Goal: Transaction & Acquisition: Purchase product/service

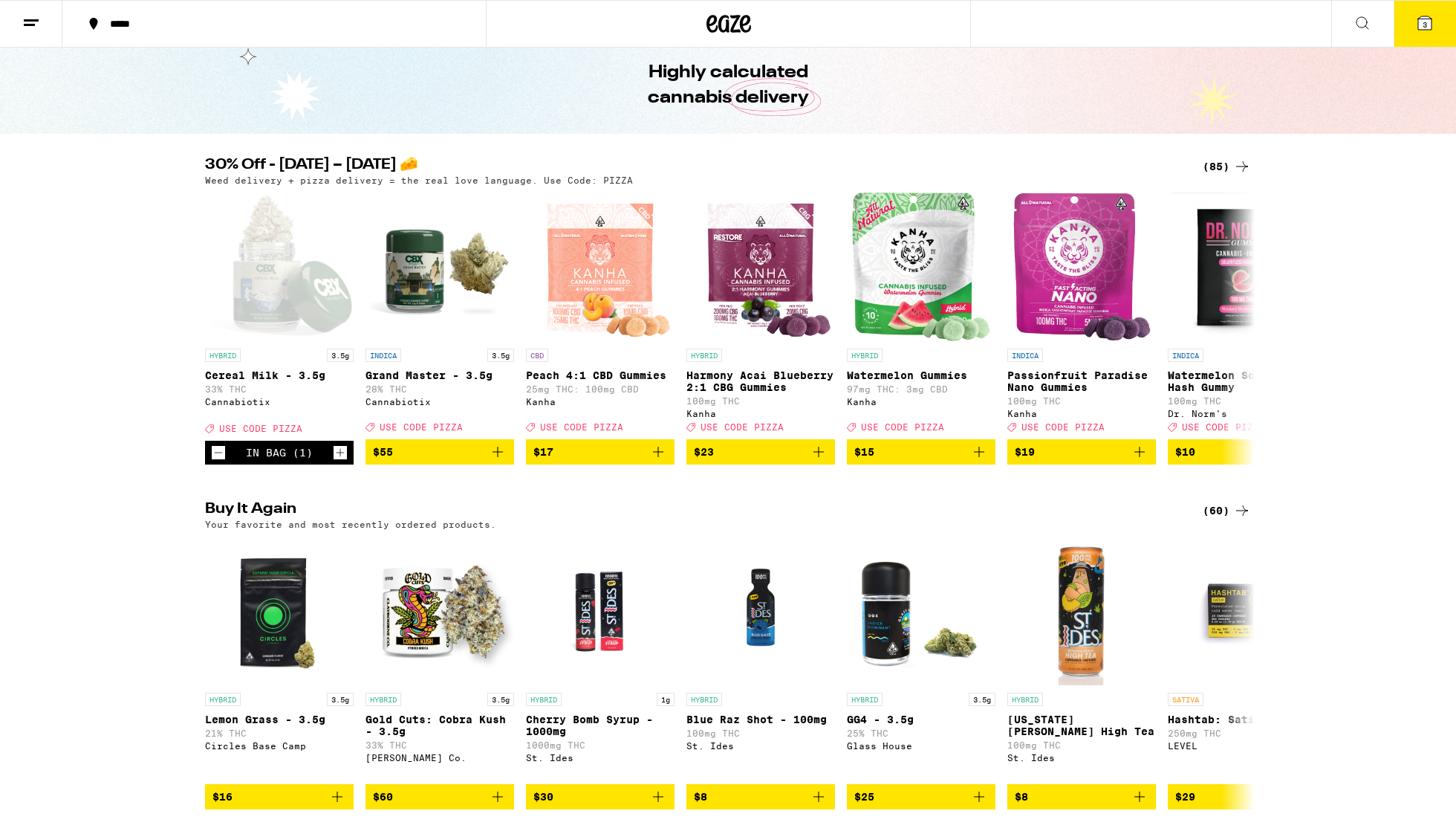
scroll to position [61, 0]
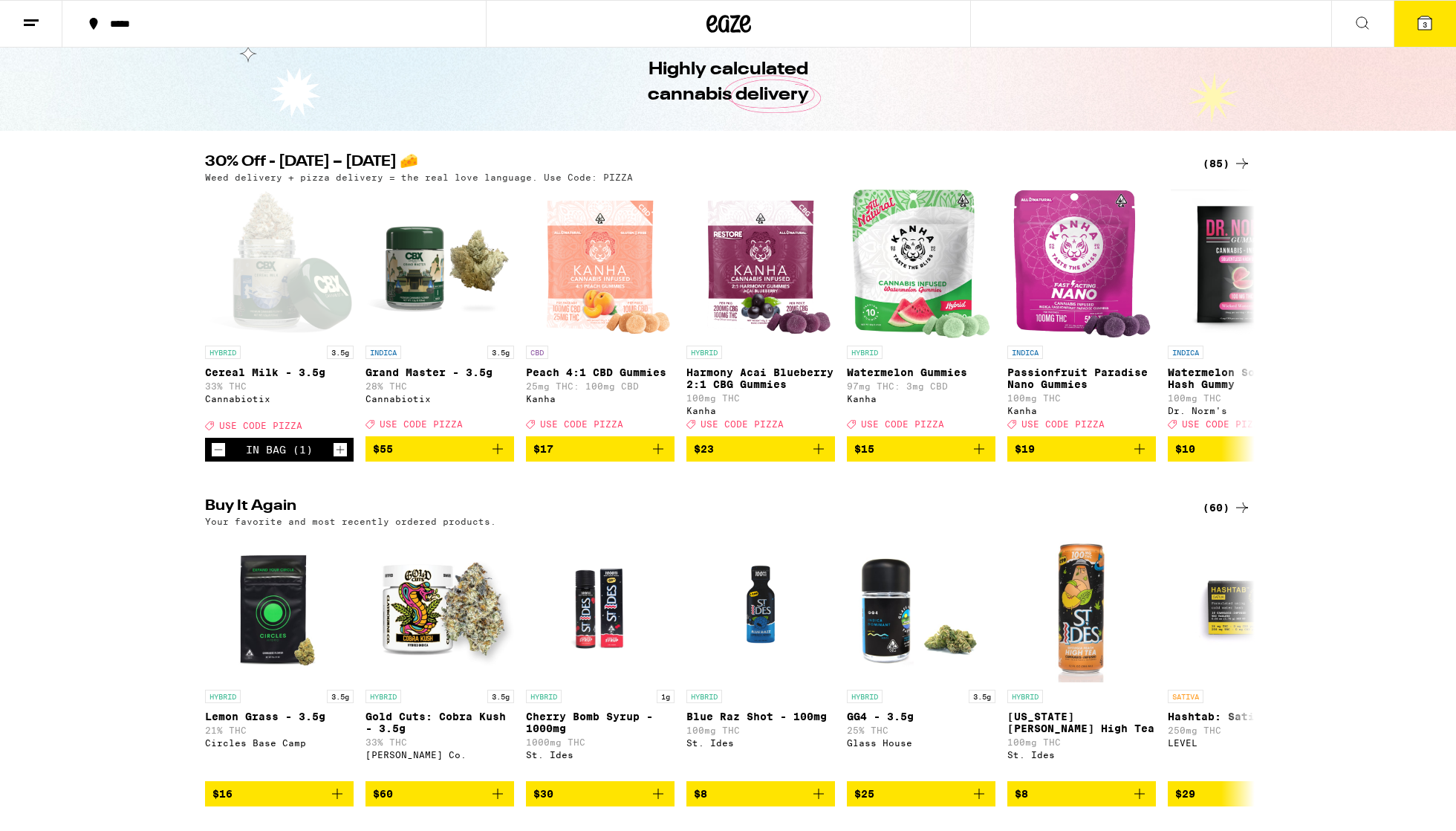
click at [690, 172] on div "Weed delivery + pizza delivery = the real love language. Use Code: PIZZA" at bounding box center [728, 177] width 1046 height 10
click at [690, 163] on div "(85)" at bounding box center [1226, 163] width 48 height 18
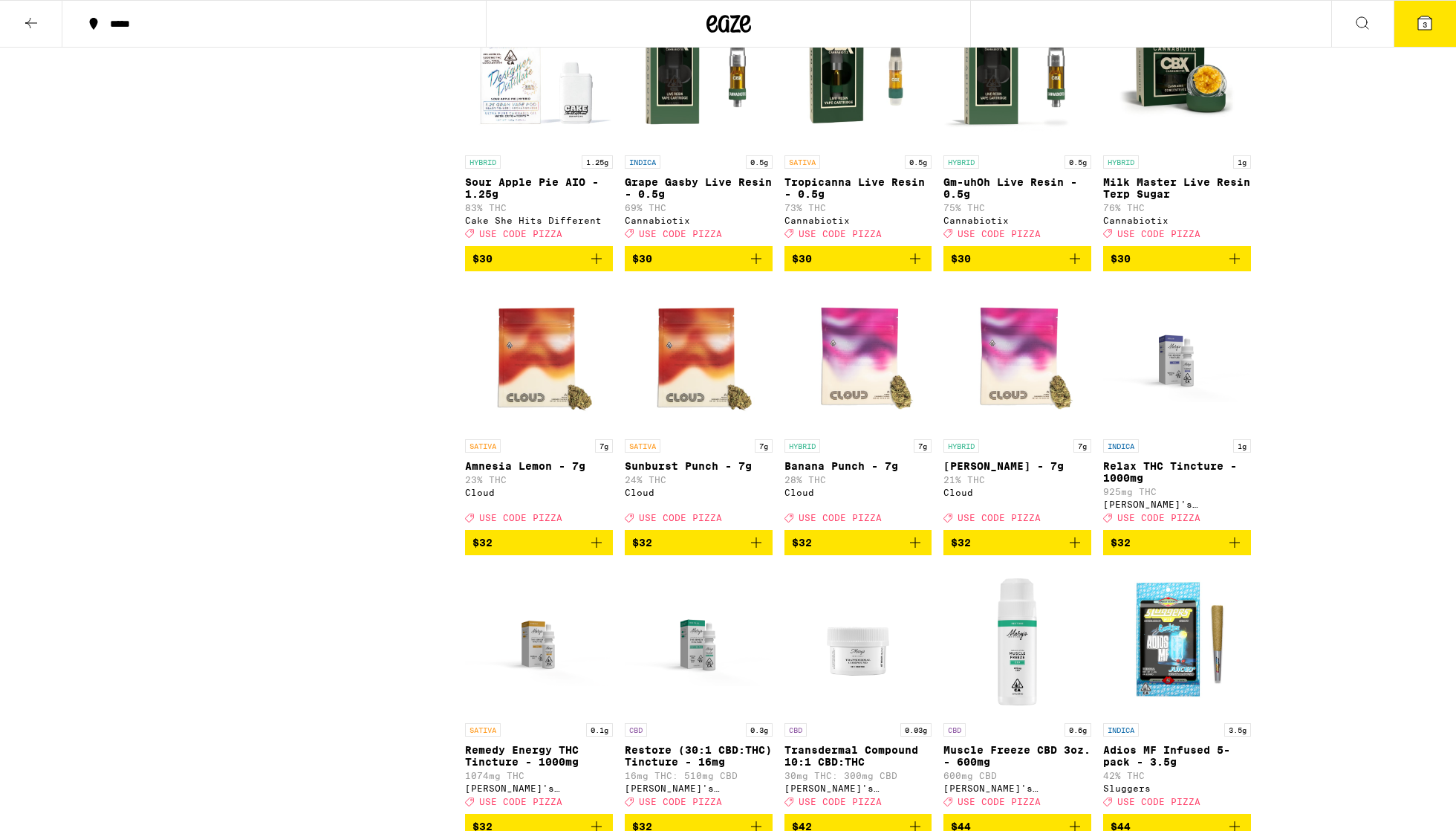
scroll to position [3064, 0]
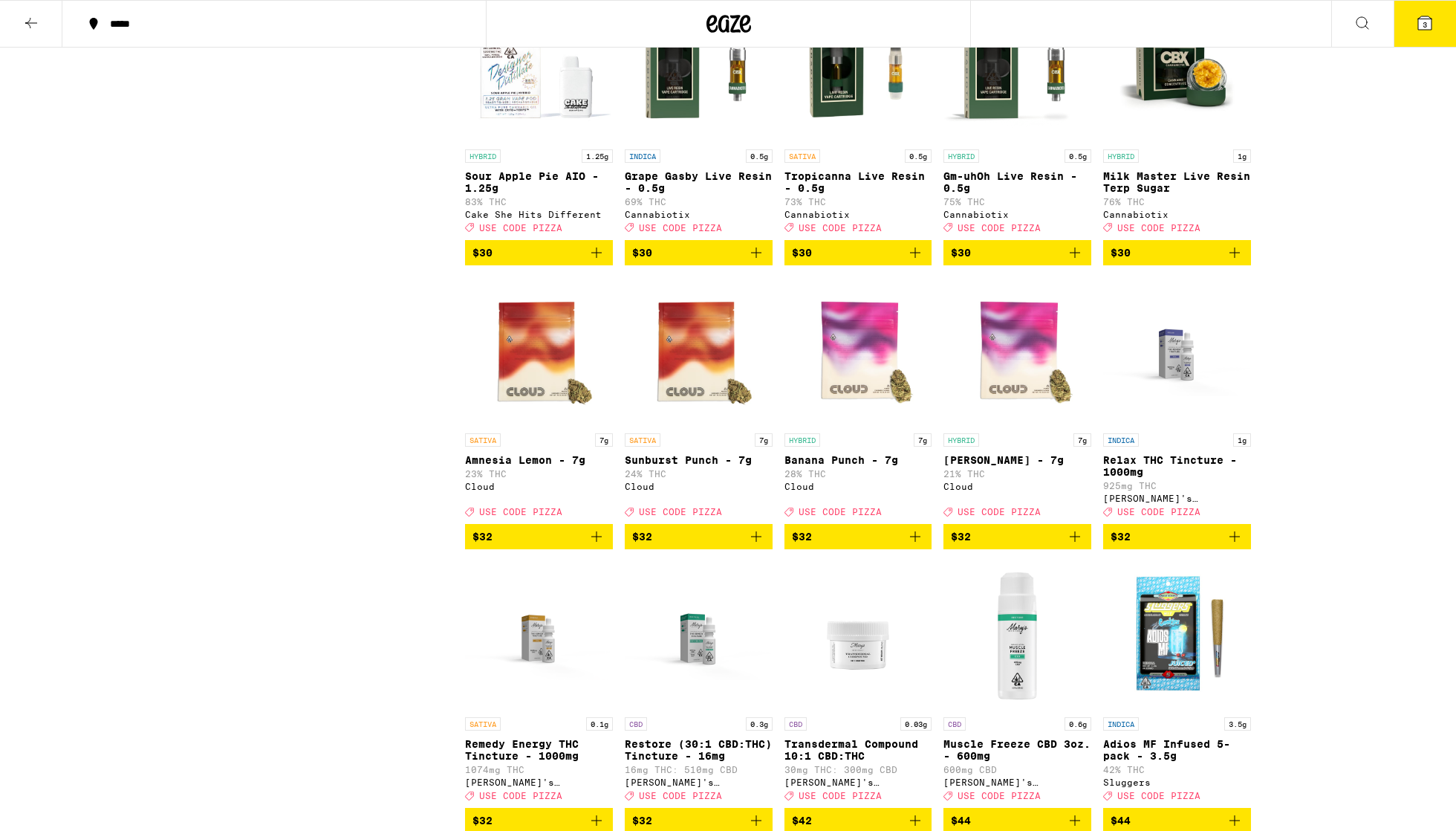
click at [690, 545] on icon "Add to bag" at bounding box center [1235, 537] width 18 height 18
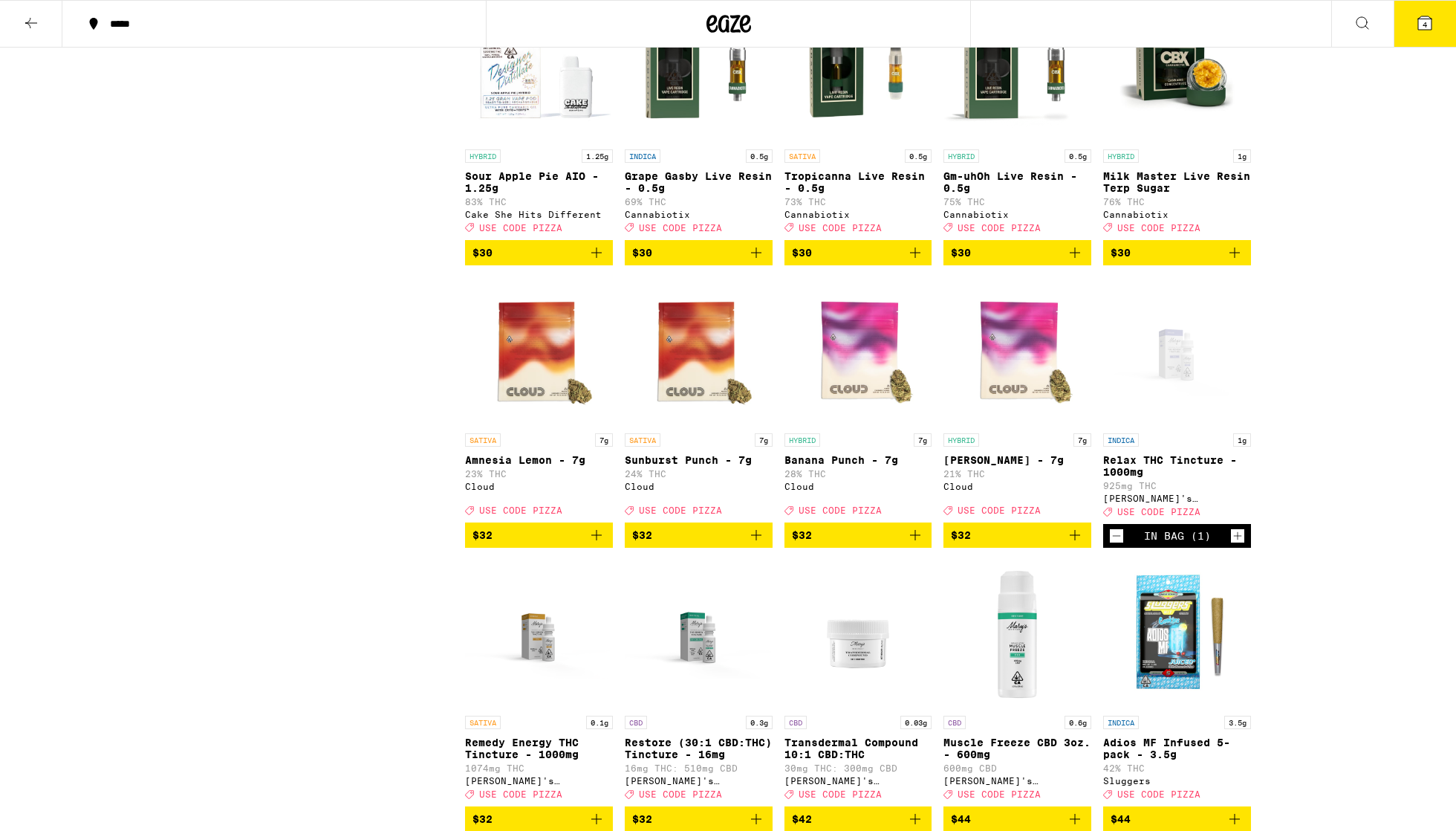
click at [690, 22] on span "4" at bounding box center [1425, 25] width 4 height 9
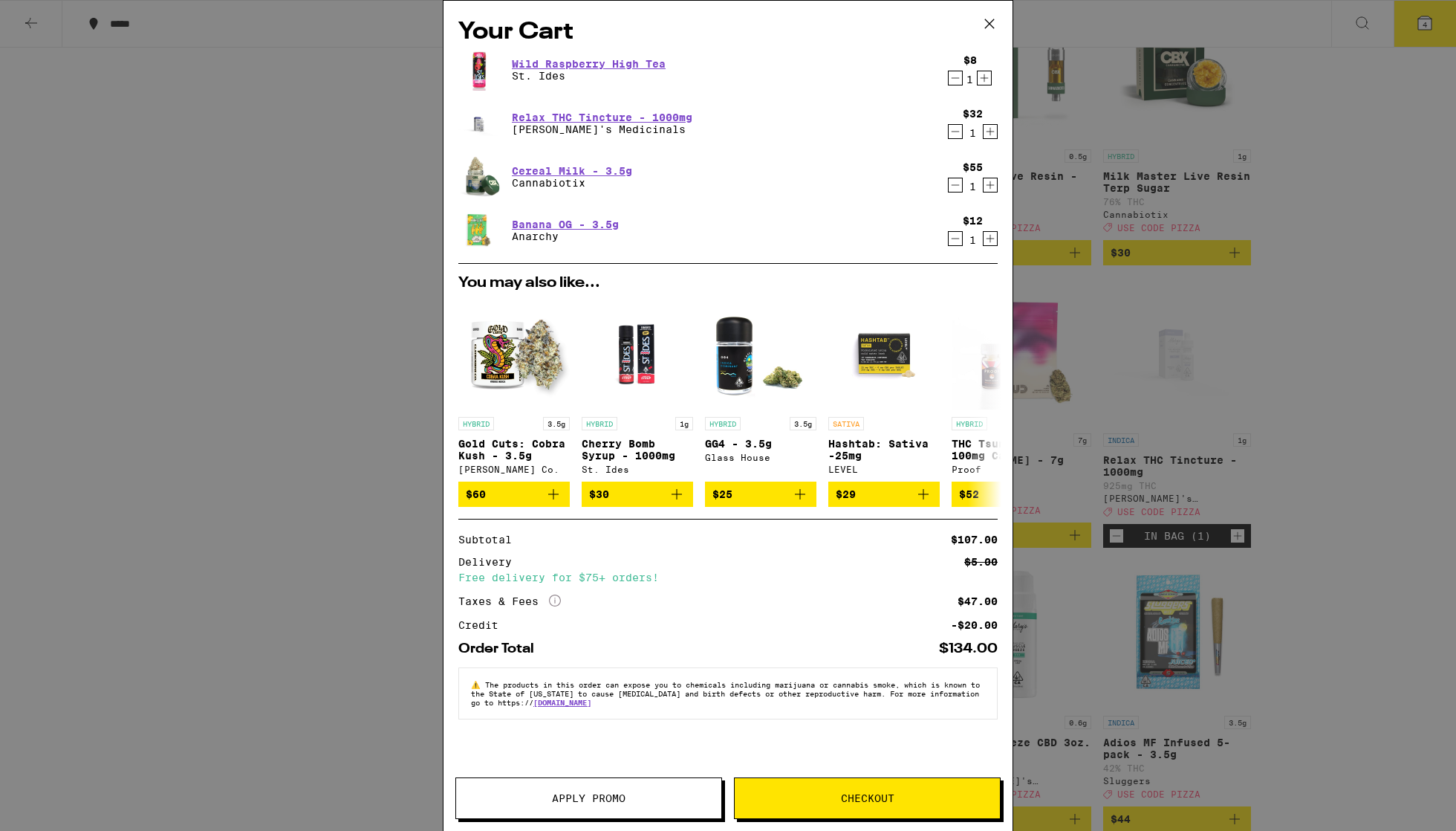
click at [690, 185] on icon "Decrement" at bounding box center [956, 185] width 13 height 18
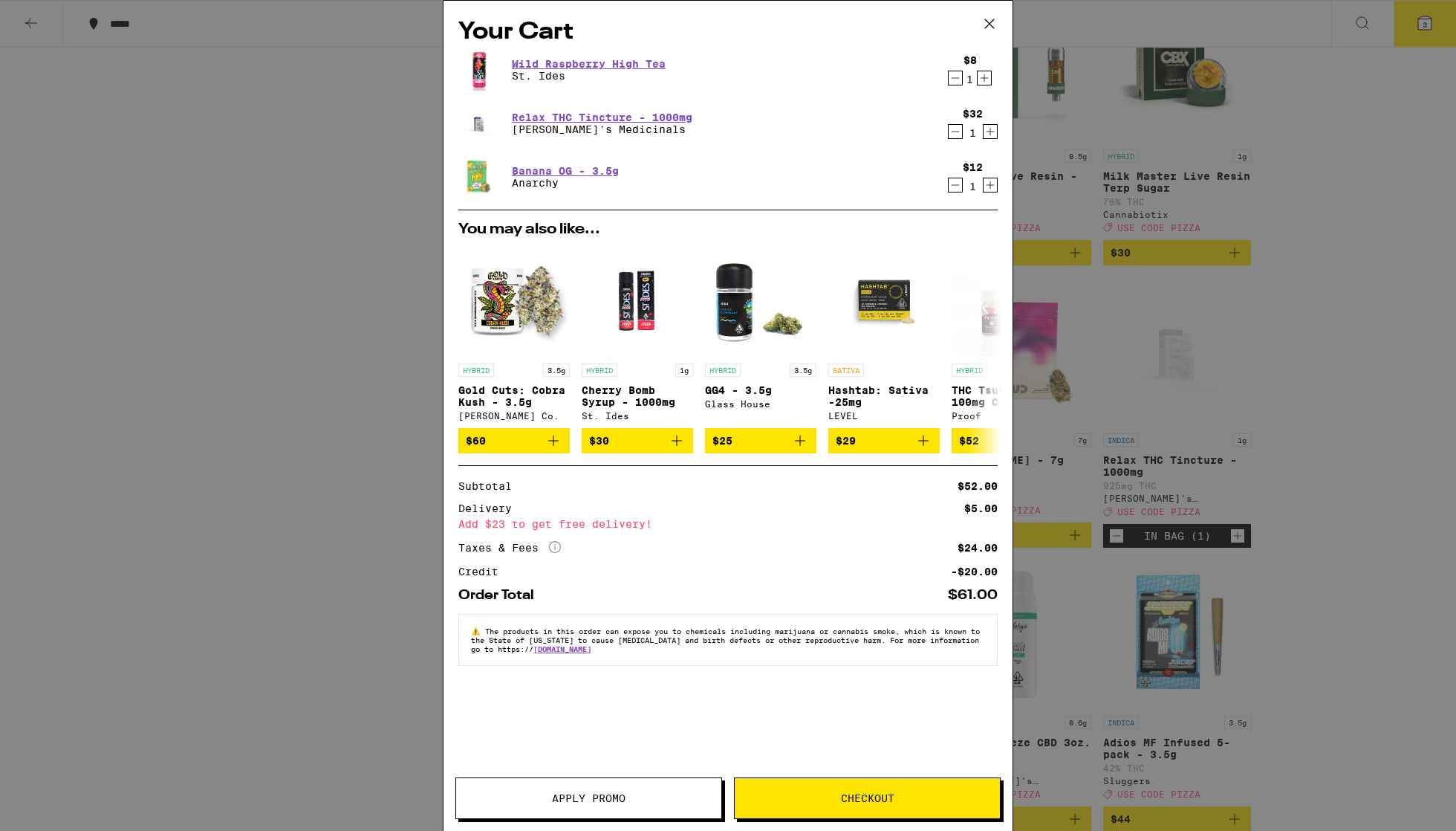
click at [690, 78] on icon "Decrement" at bounding box center [956, 78] width 13 height 18
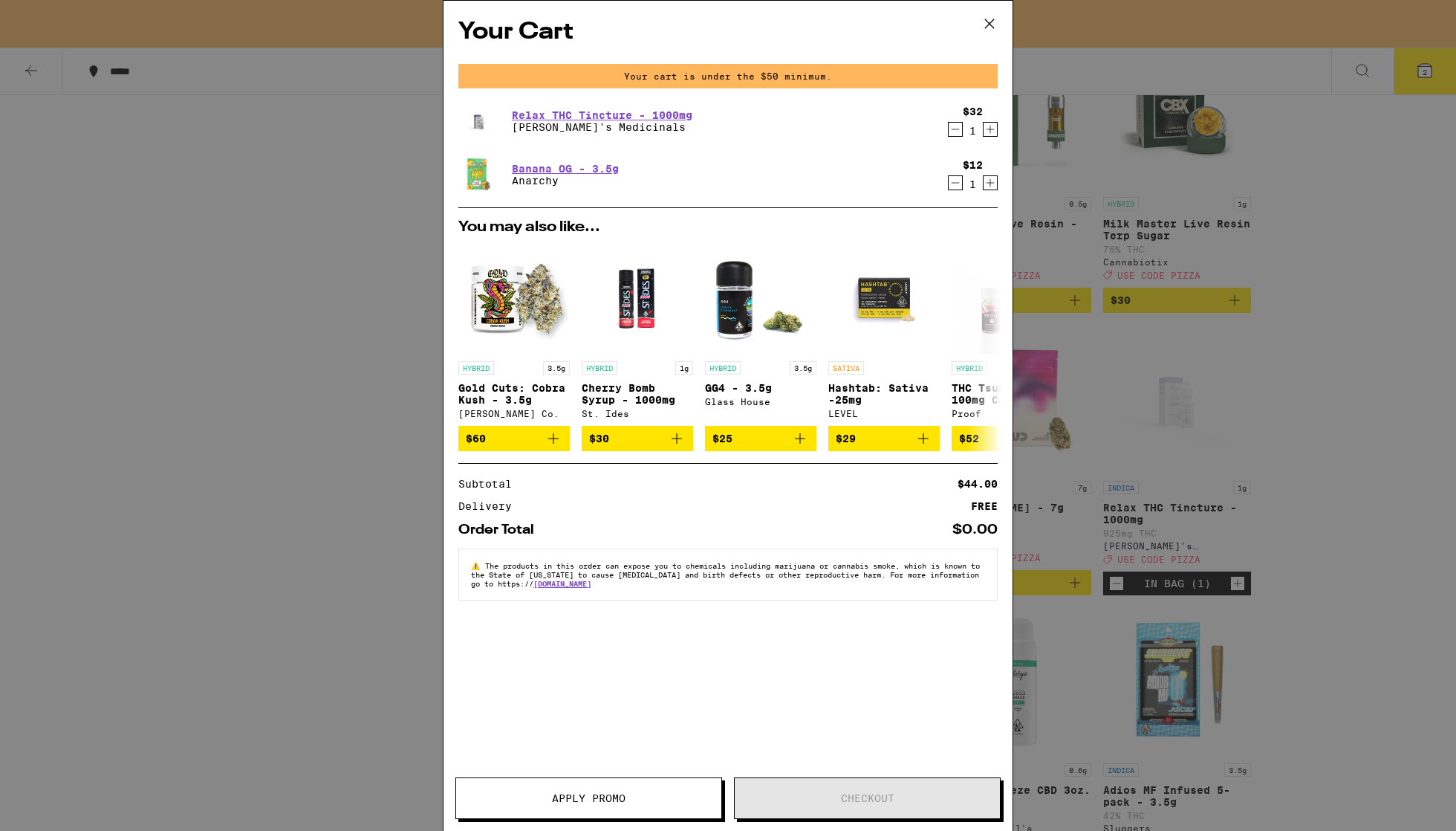
click at [690, 183] on icon "Decrement" at bounding box center [956, 183] width 13 height 18
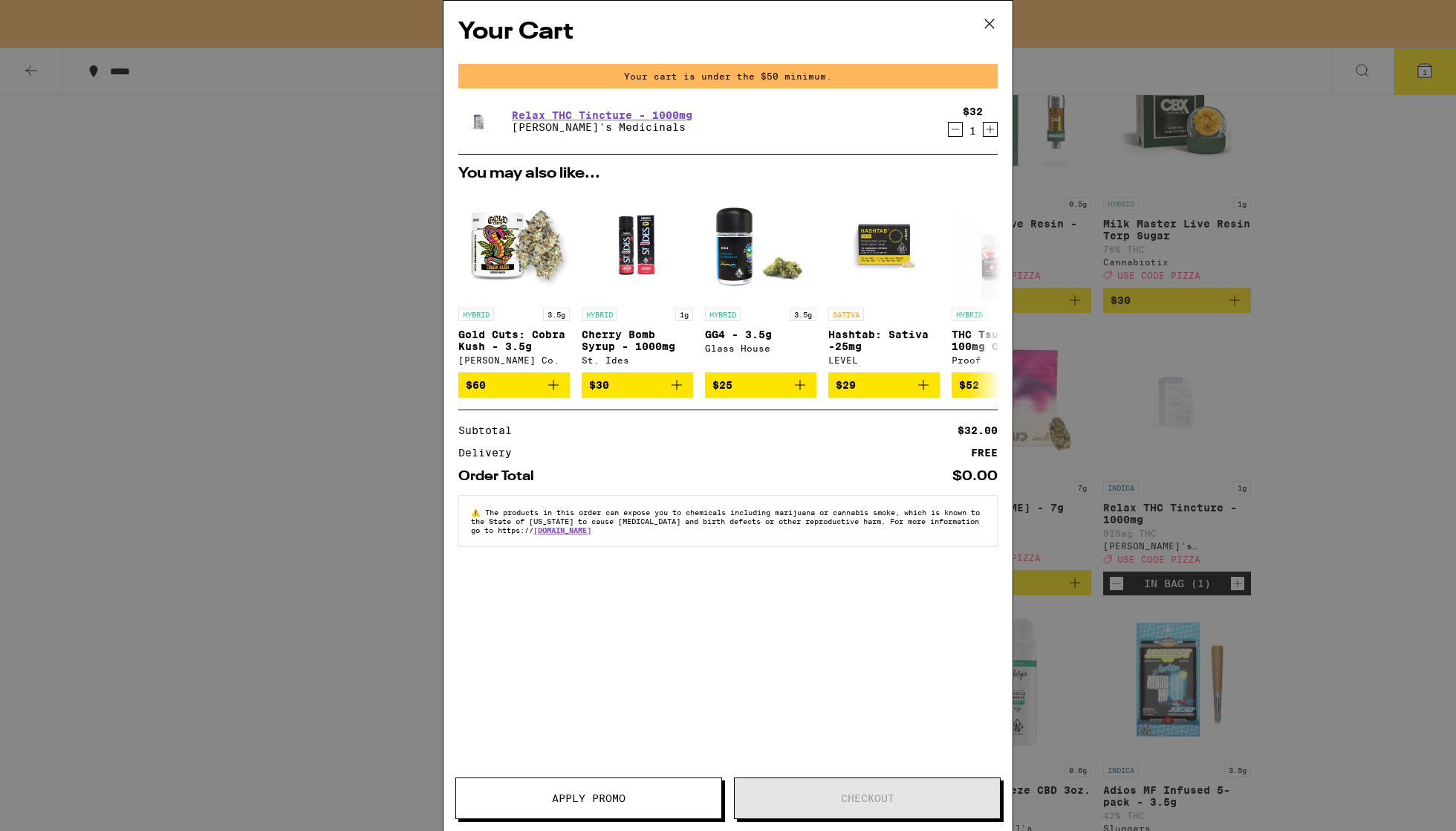
click at [690, 22] on icon at bounding box center [989, 24] width 9 height 9
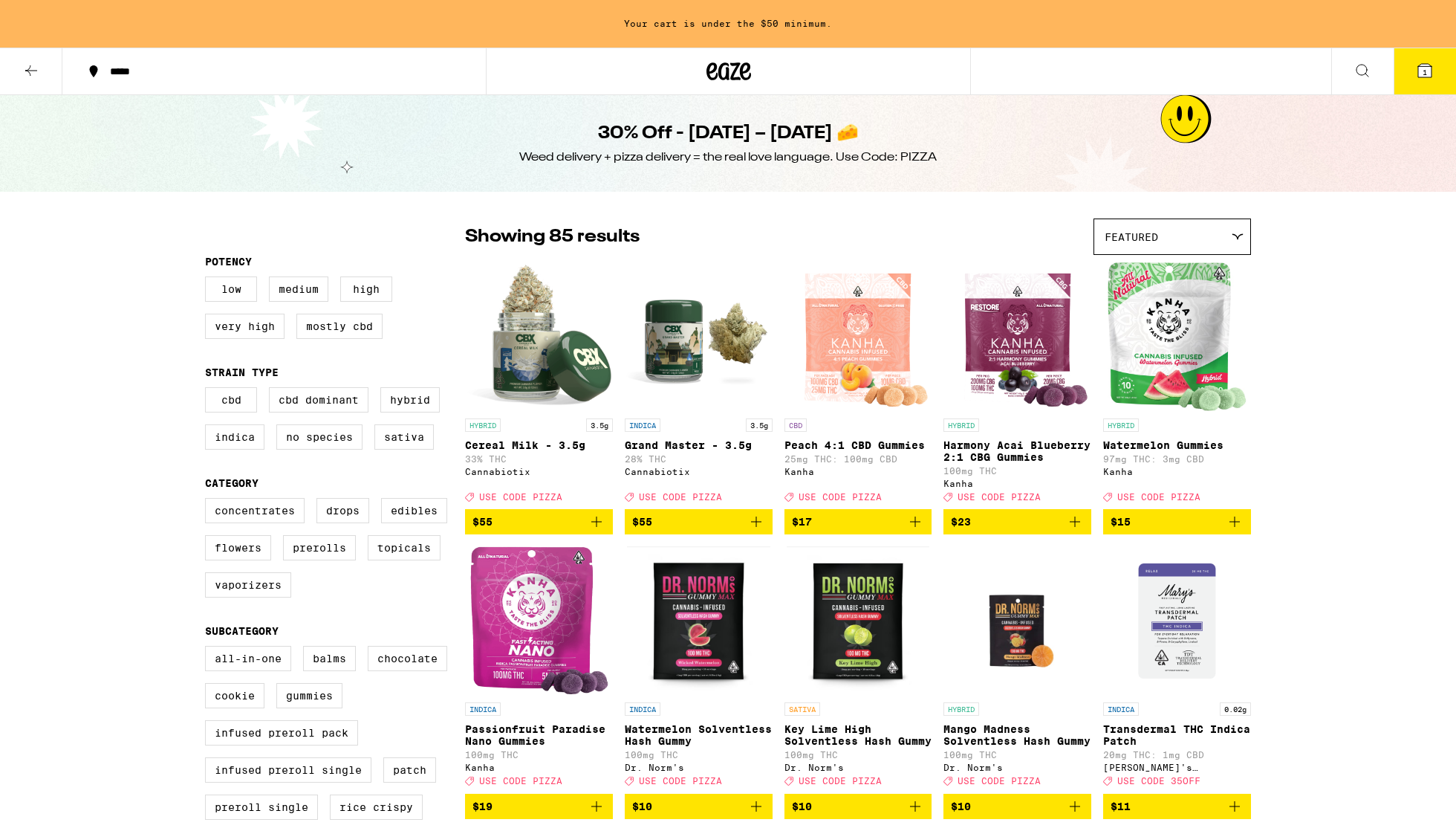
click at [590, 531] on icon "Add to bag" at bounding box center [596, 522] width 18 height 18
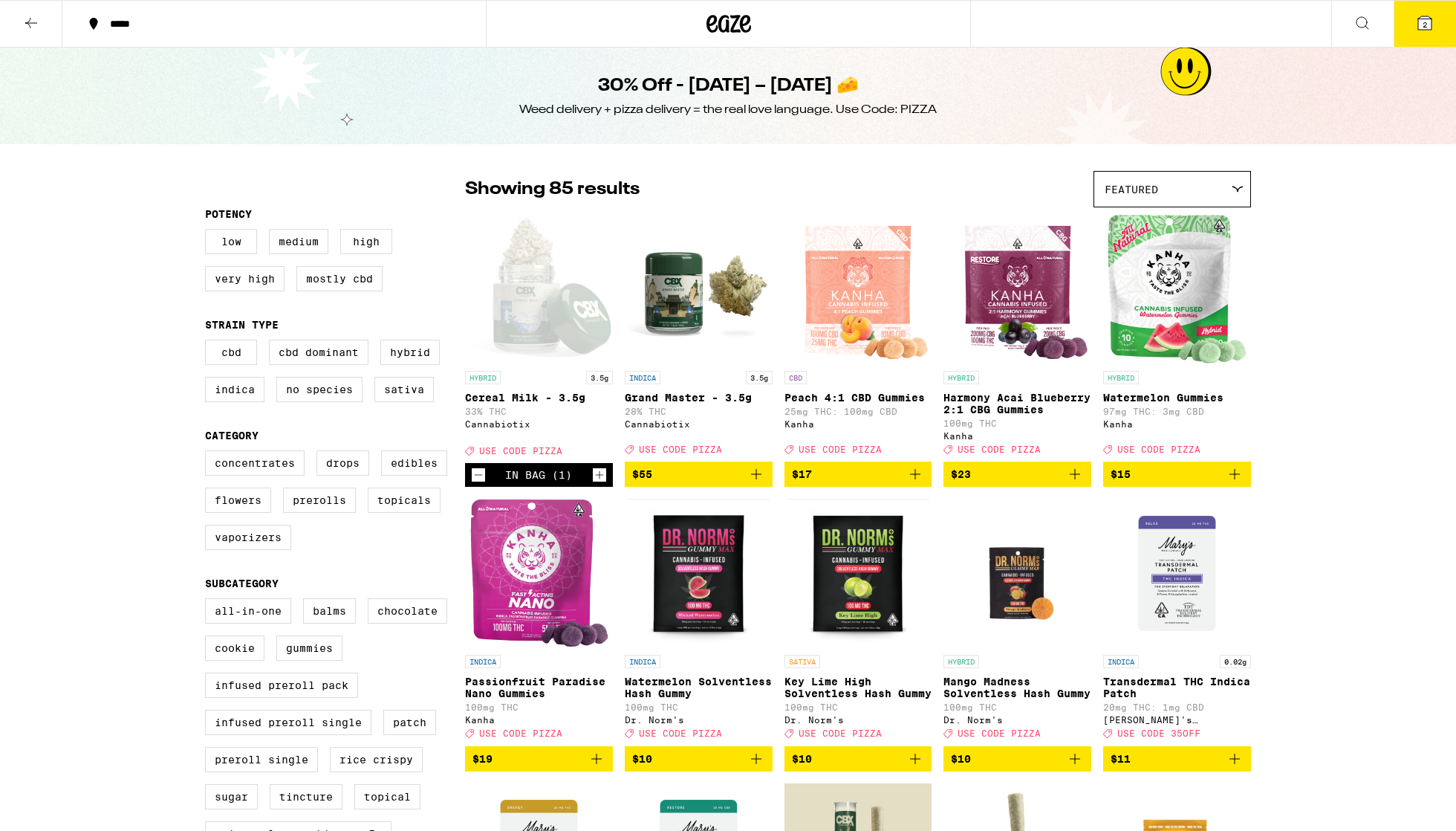
click at [690, 25] on span "2" at bounding box center [1425, 25] width 4 height 9
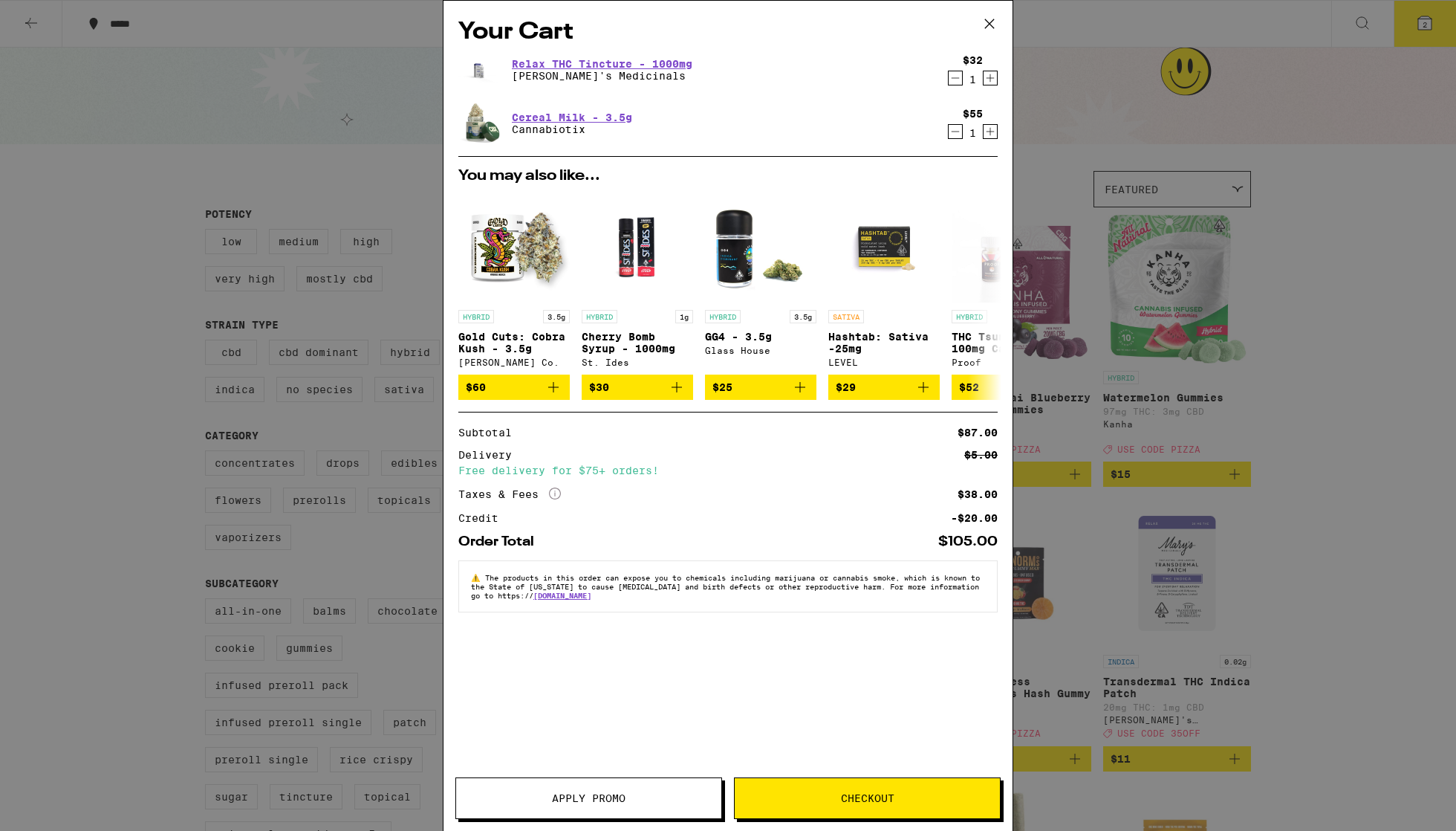
click at [645, 756] on button "Apply Promo" at bounding box center [589, 798] width 267 height 42
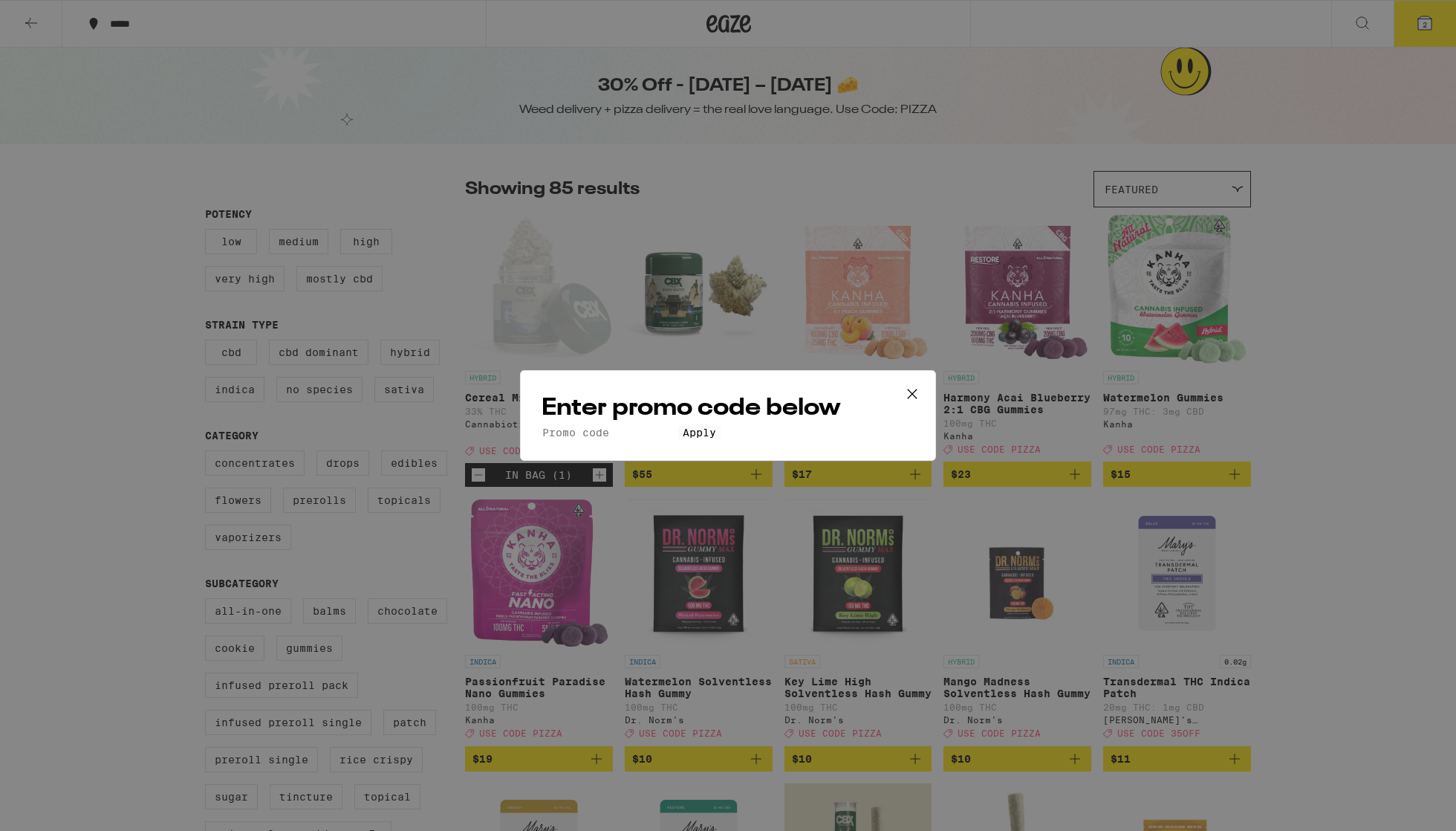
click at [678, 426] on input "Promo Code" at bounding box center [609, 433] width 136 height 13
type input "pizza"
click at [690, 439] on span "Apply" at bounding box center [699, 433] width 34 height 12
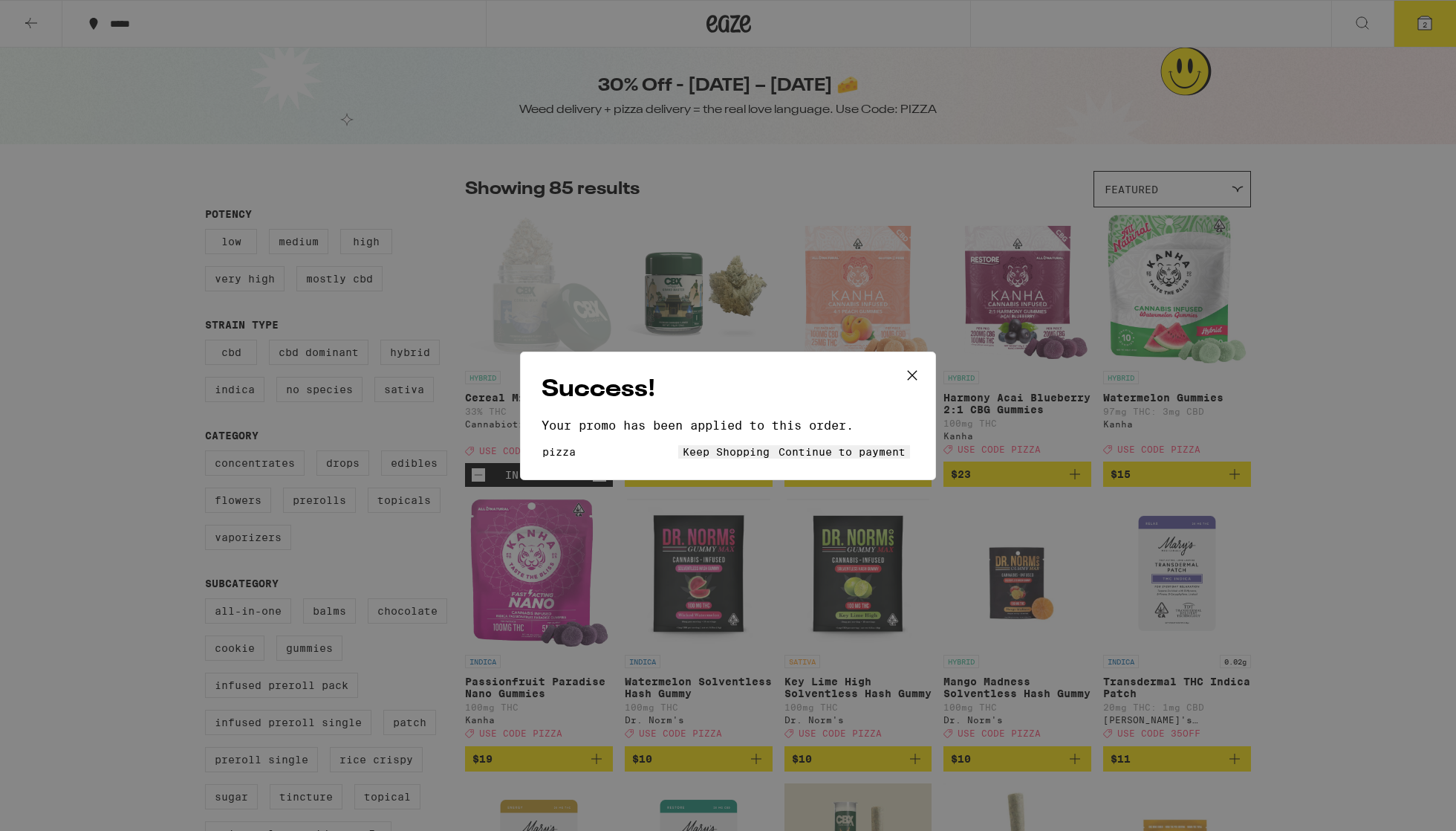
click at [683, 447] on span "Keep Shopping" at bounding box center [726, 452] width 87 height 12
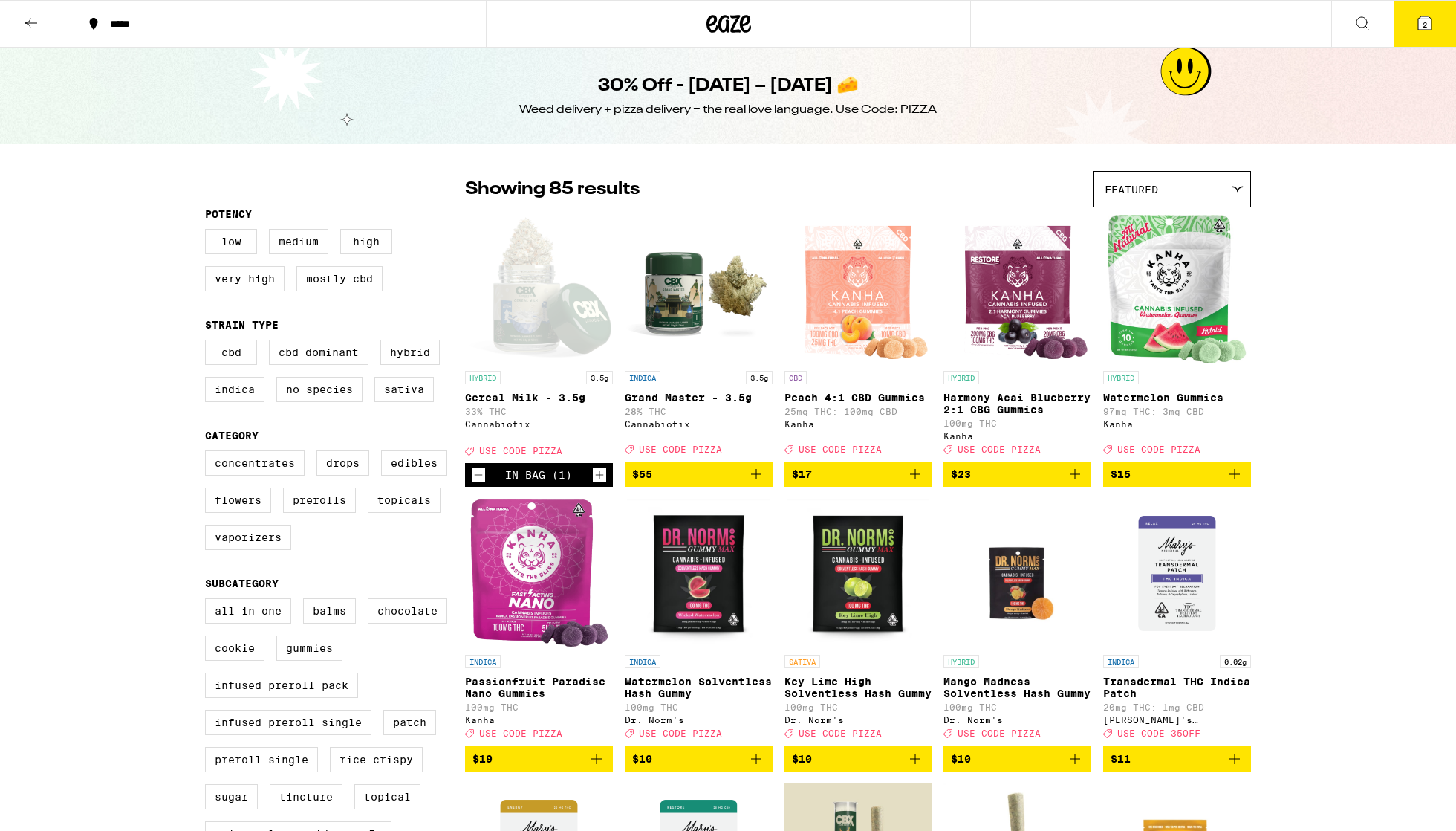
click at [690, 27] on icon at bounding box center [1425, 23] width 13 height 13
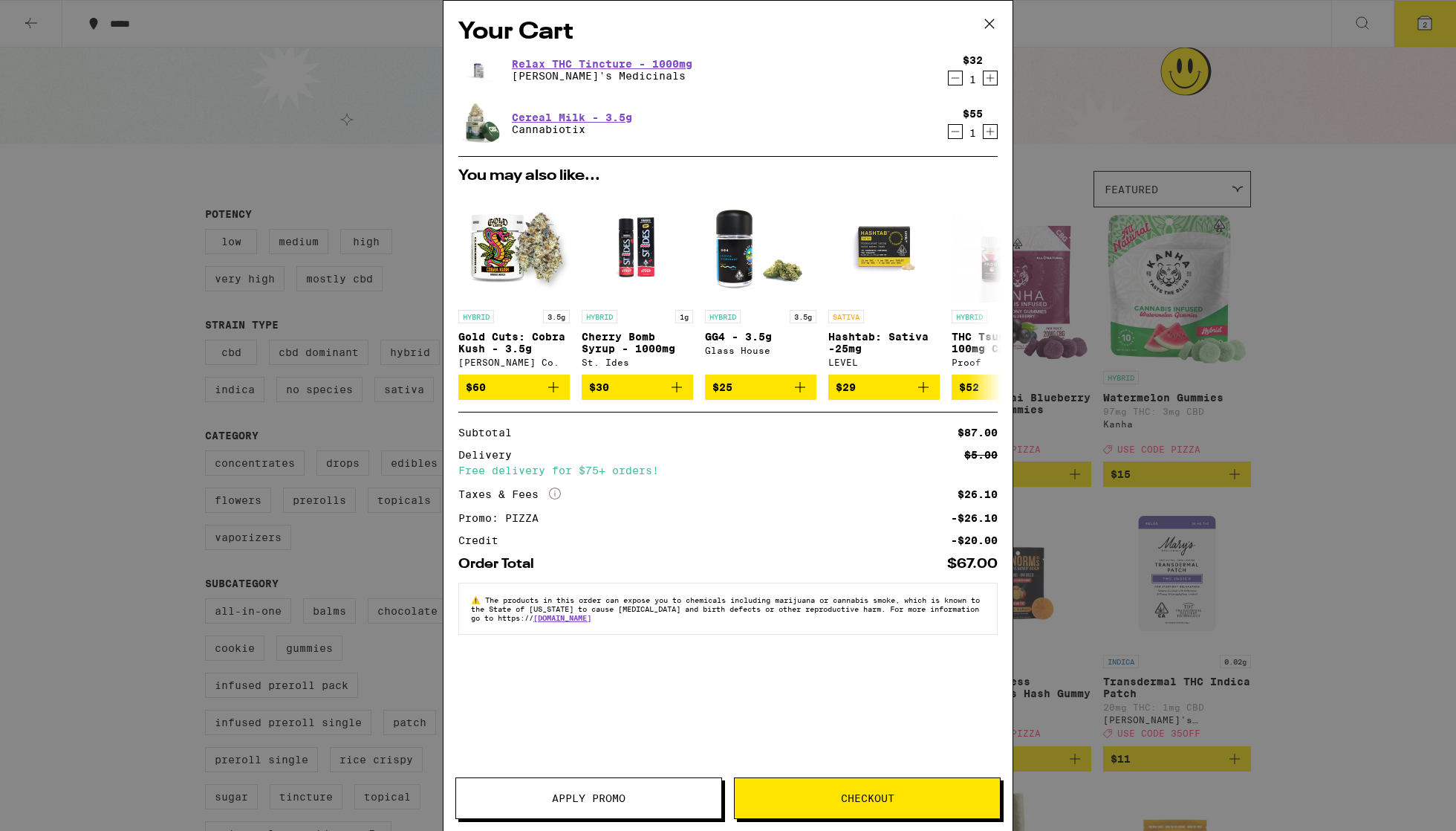
click at [690, 756] on span "Checkout" at bounding box center [868, 798] width 54 height 10
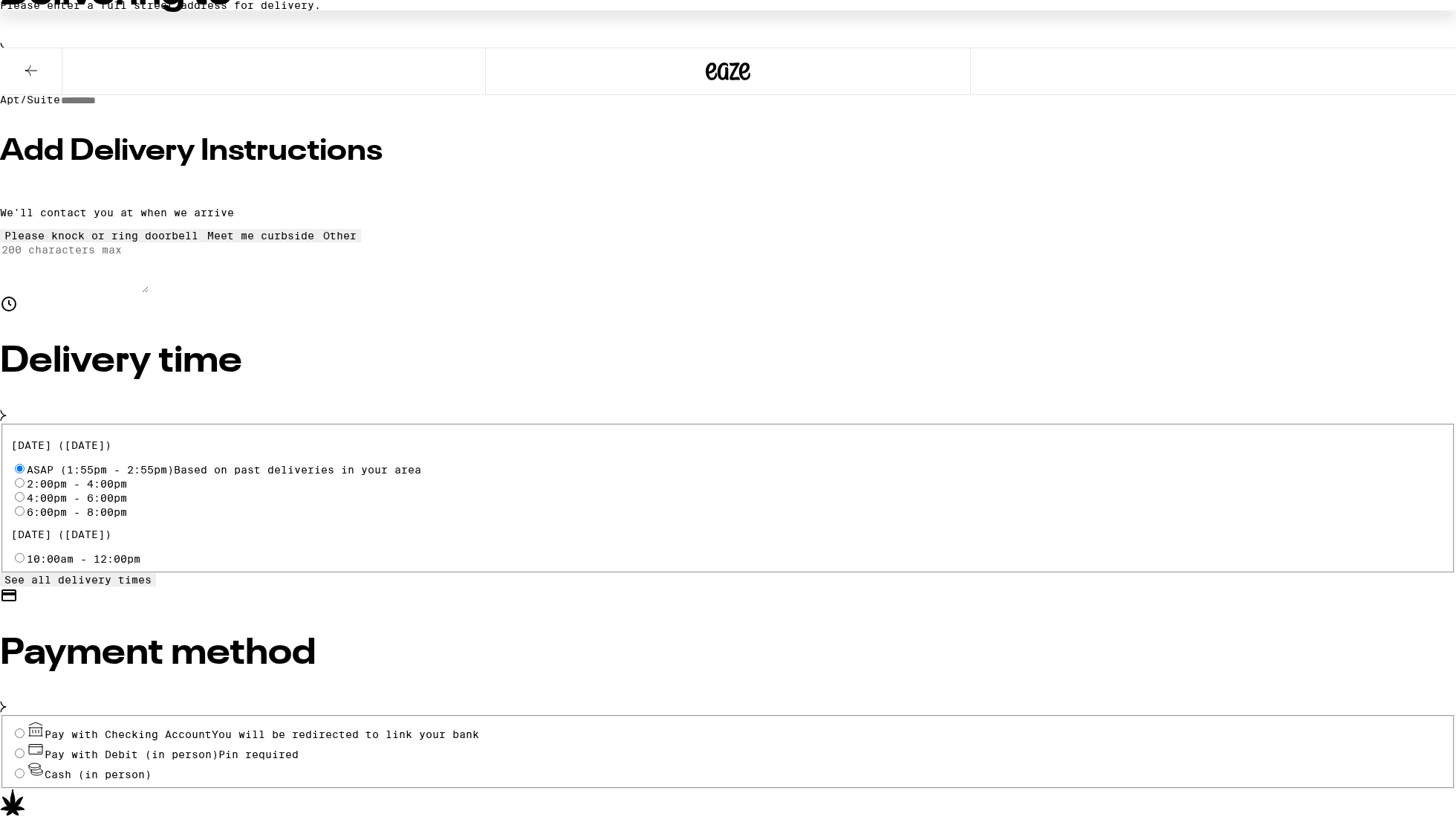
scroll to position [231, 0]
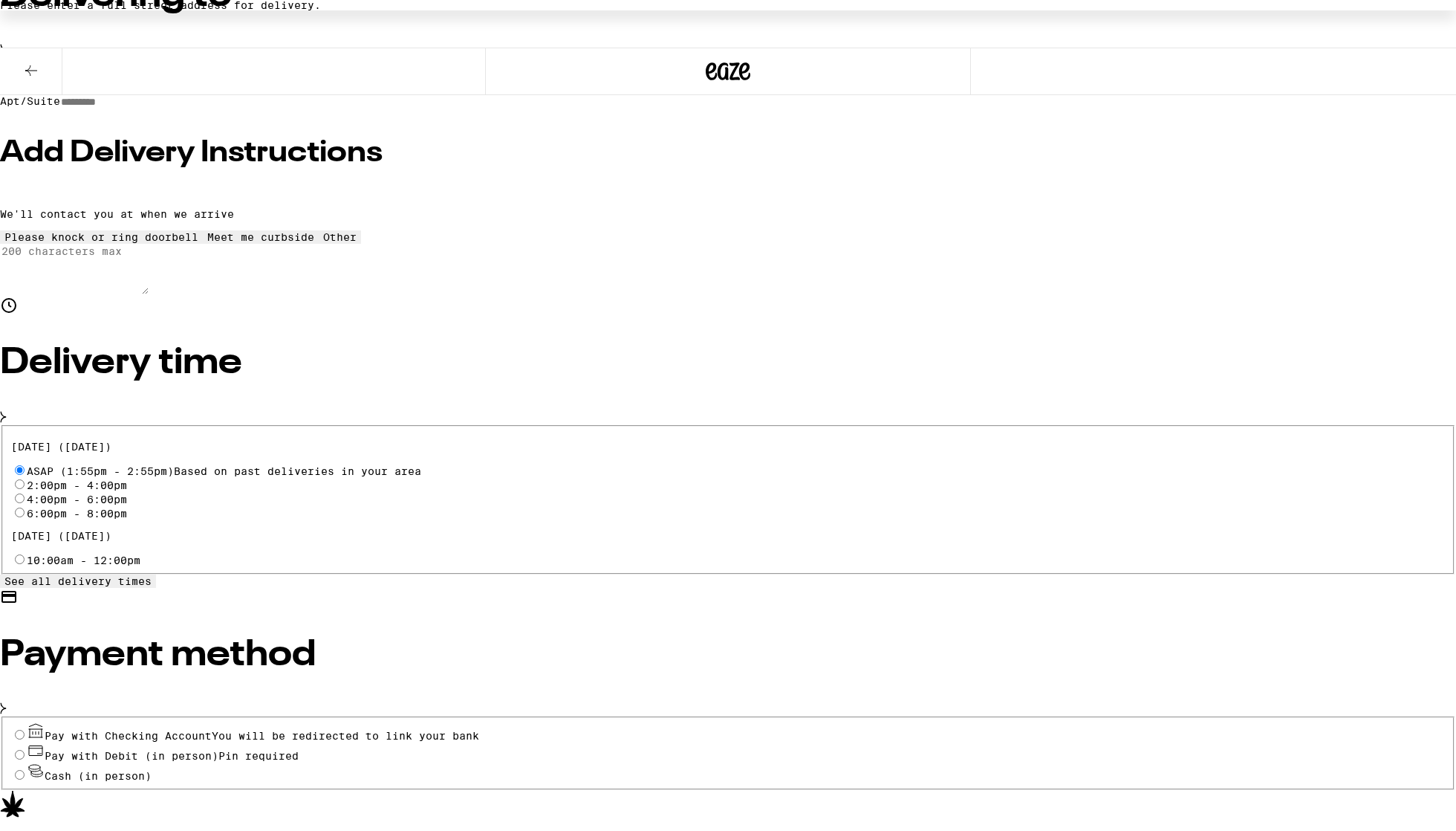
click at [151, 575] on span "See all delivery times" at bounding box center [78, 581] width 147 height 12
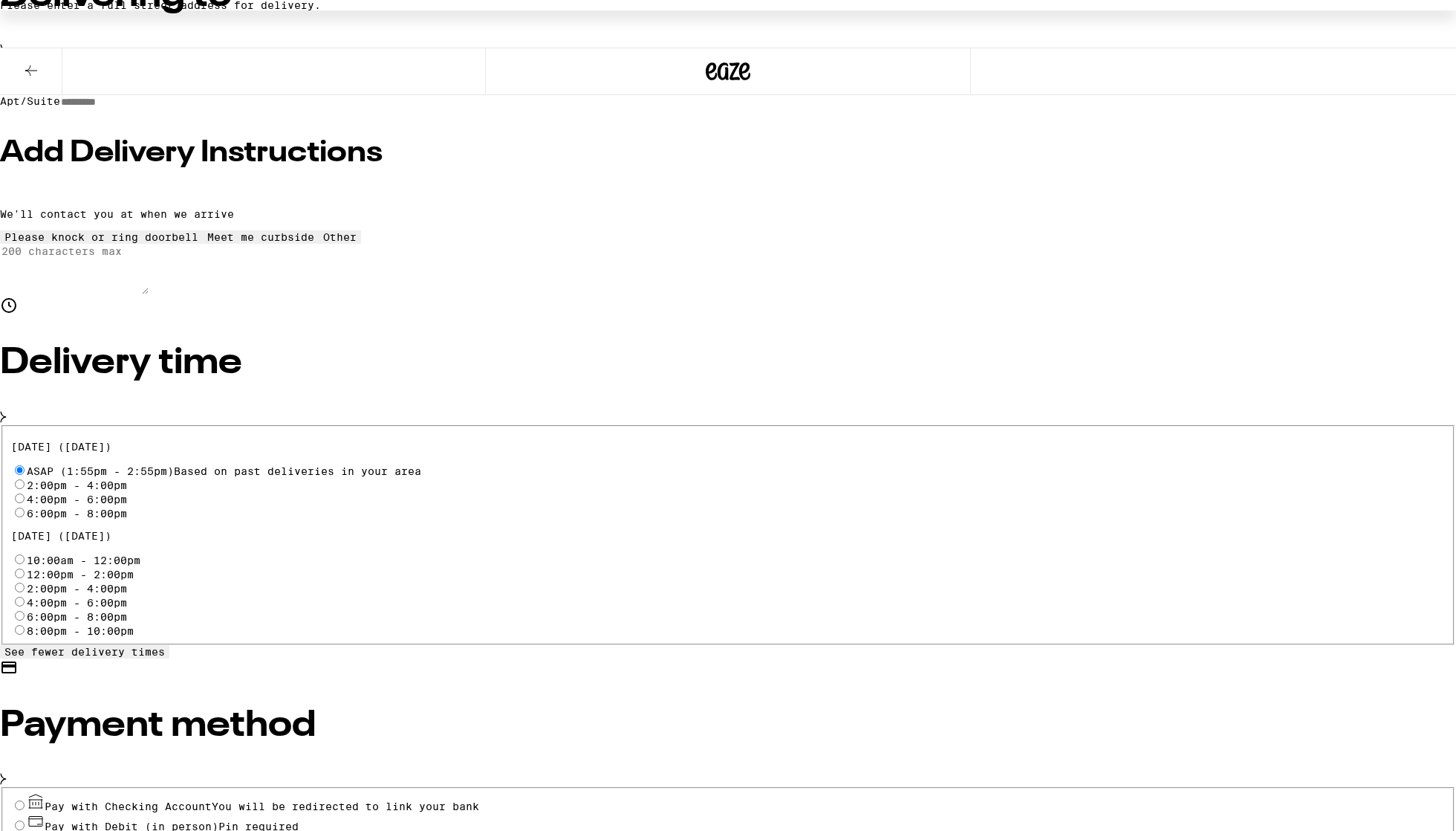
click at [415, 441] on p "[DATE] ([DATE])" at bounding box center [728, 447] width 1434 height 12
click at [7, 411] on icon at bounding box center [3, 417] width 7 height 12
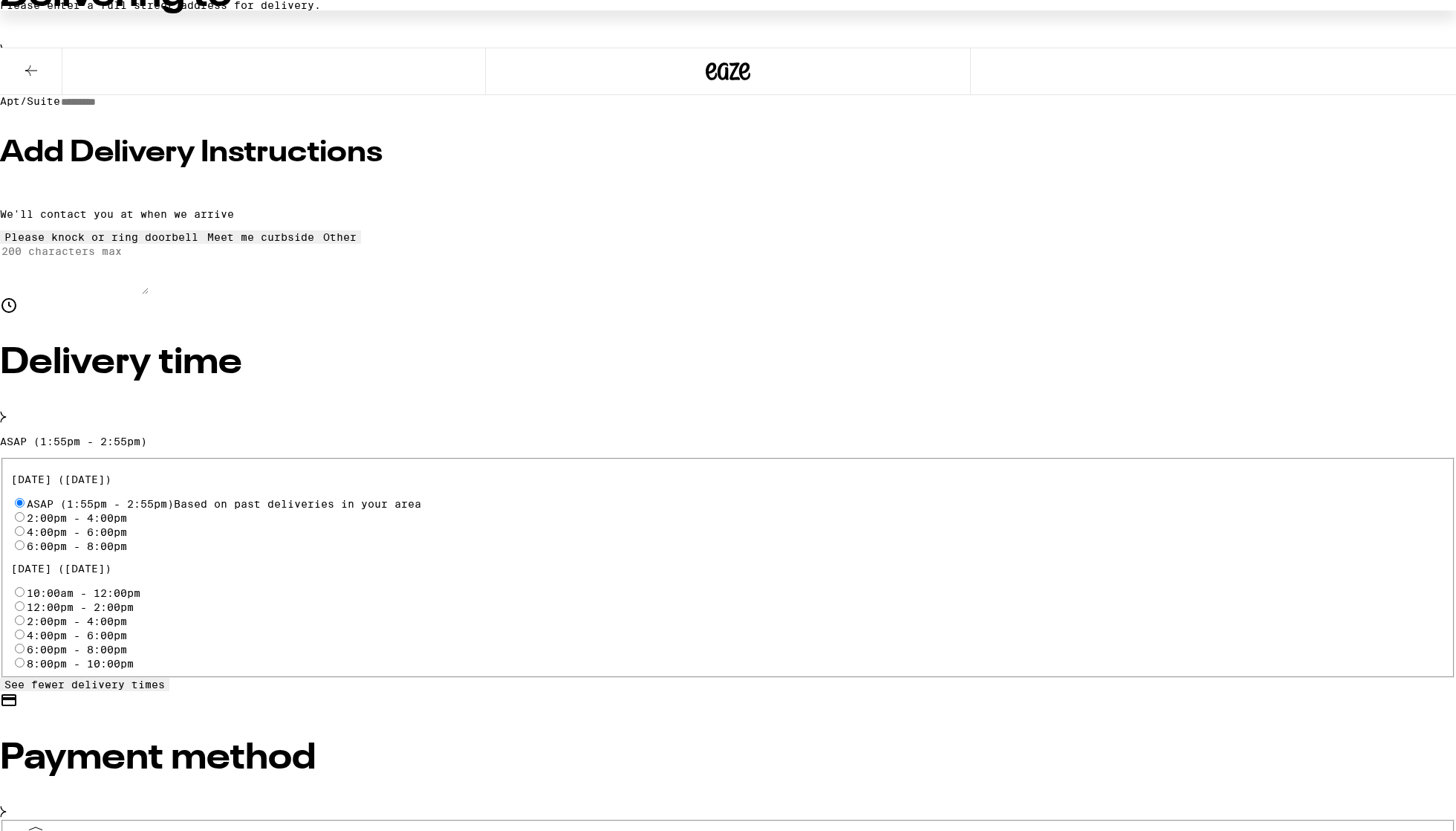
scroll to position [22, 0]
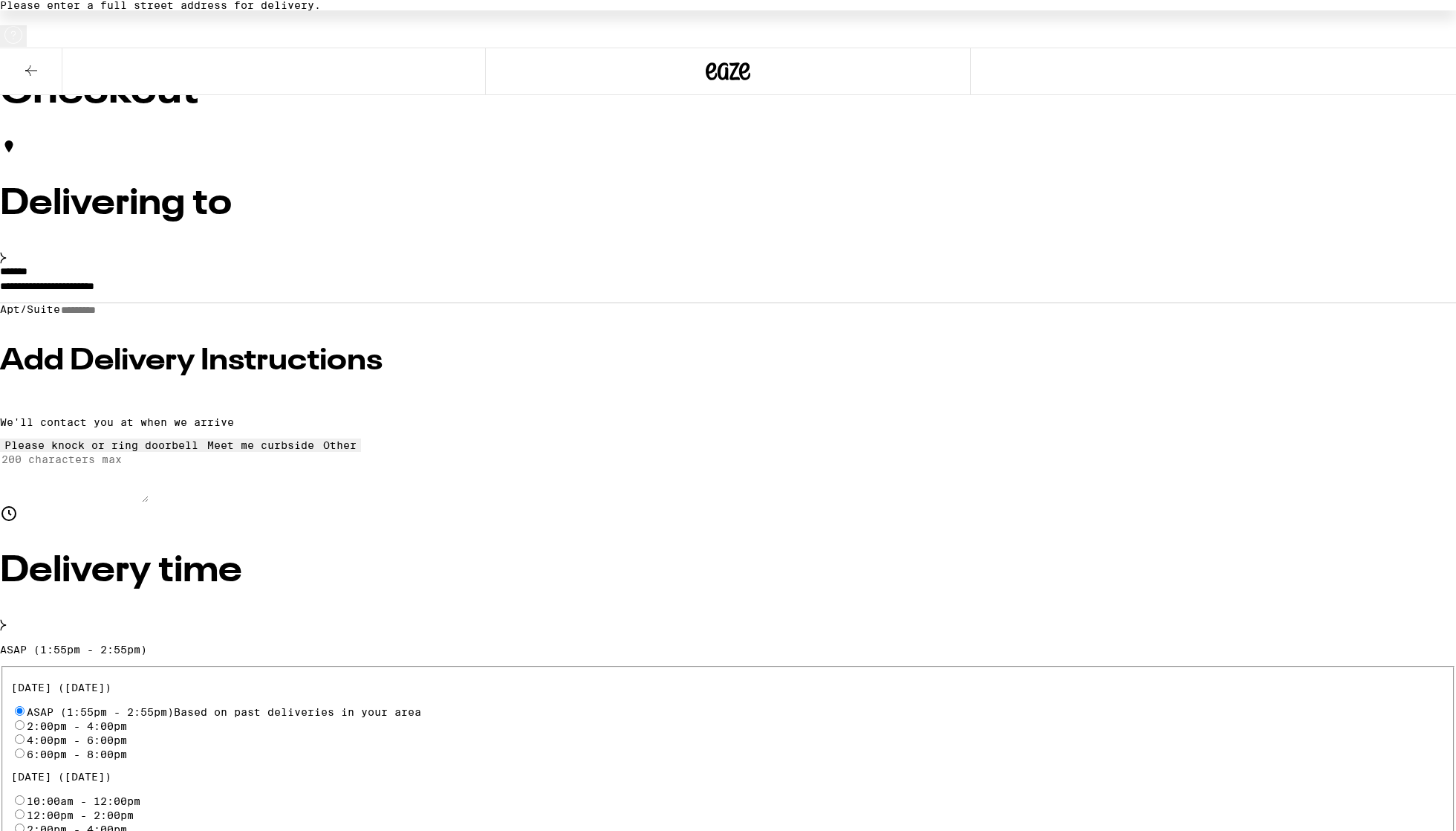
click at [670, 505] on div "Delivery time" at bounding box center [728, 569] width 1456 height 129
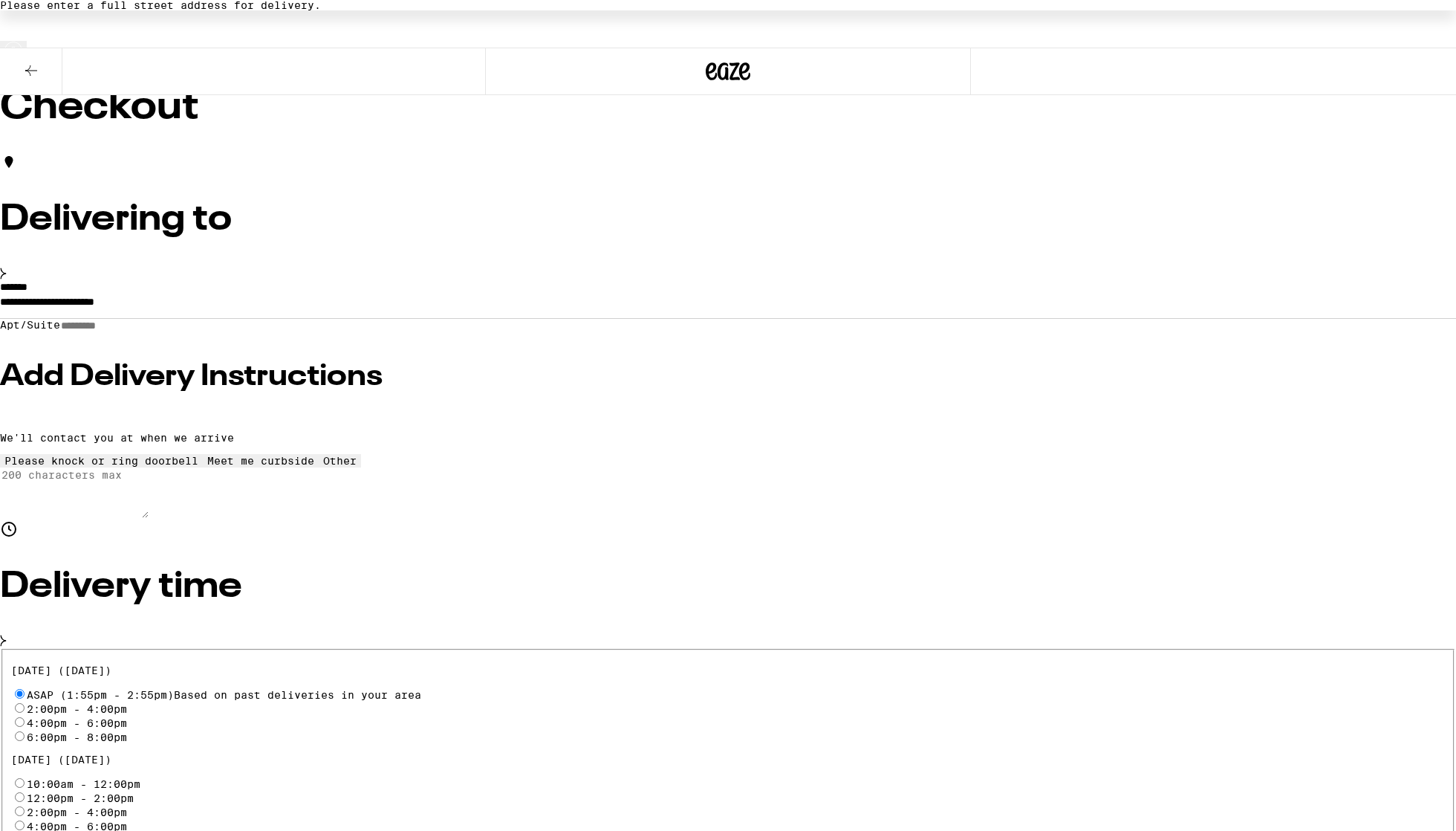
click at [690, 556] on div "**********" at bounding box center [728, 821] width 1456 height 1466
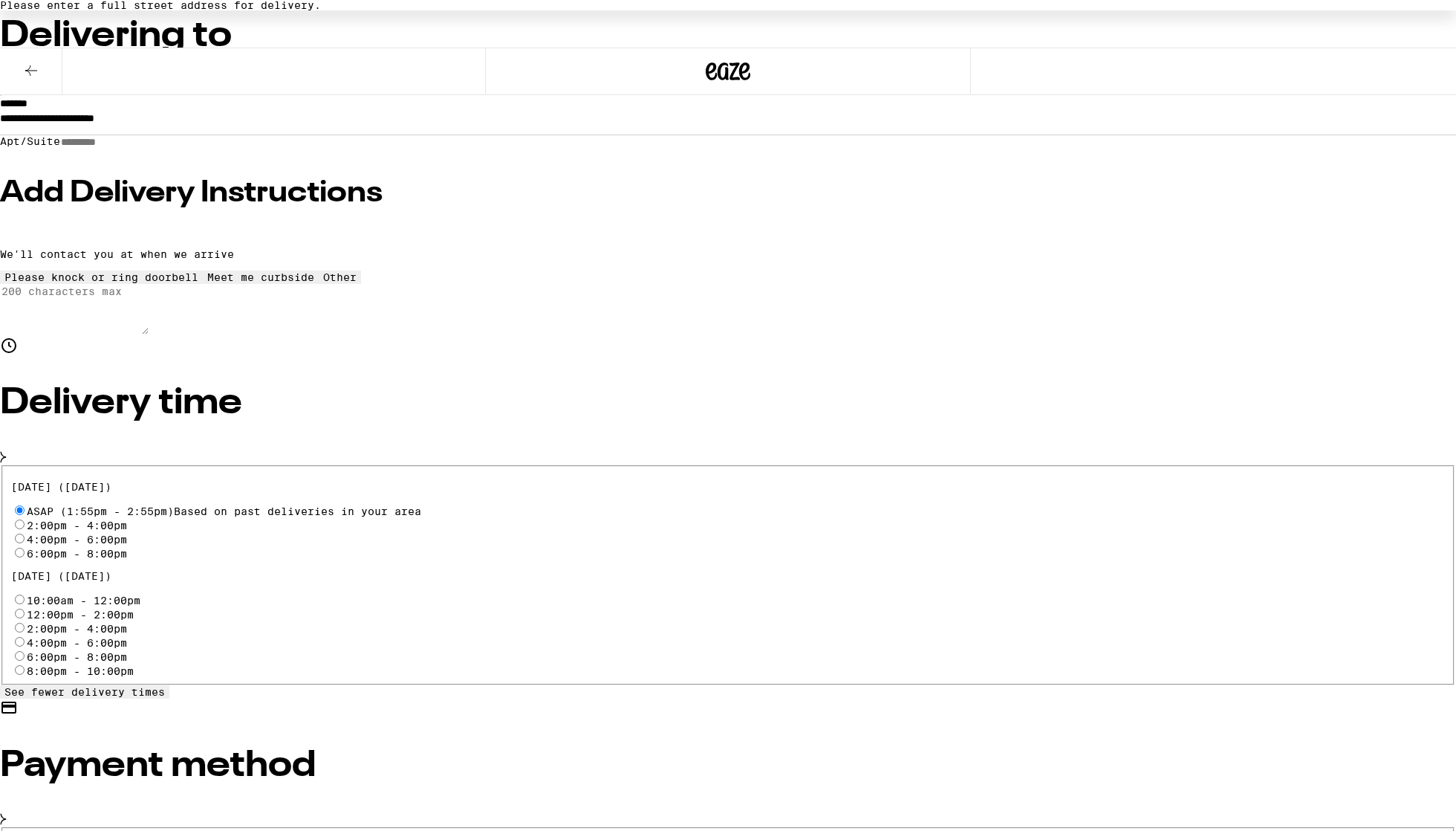
scroll to position [179, 0]
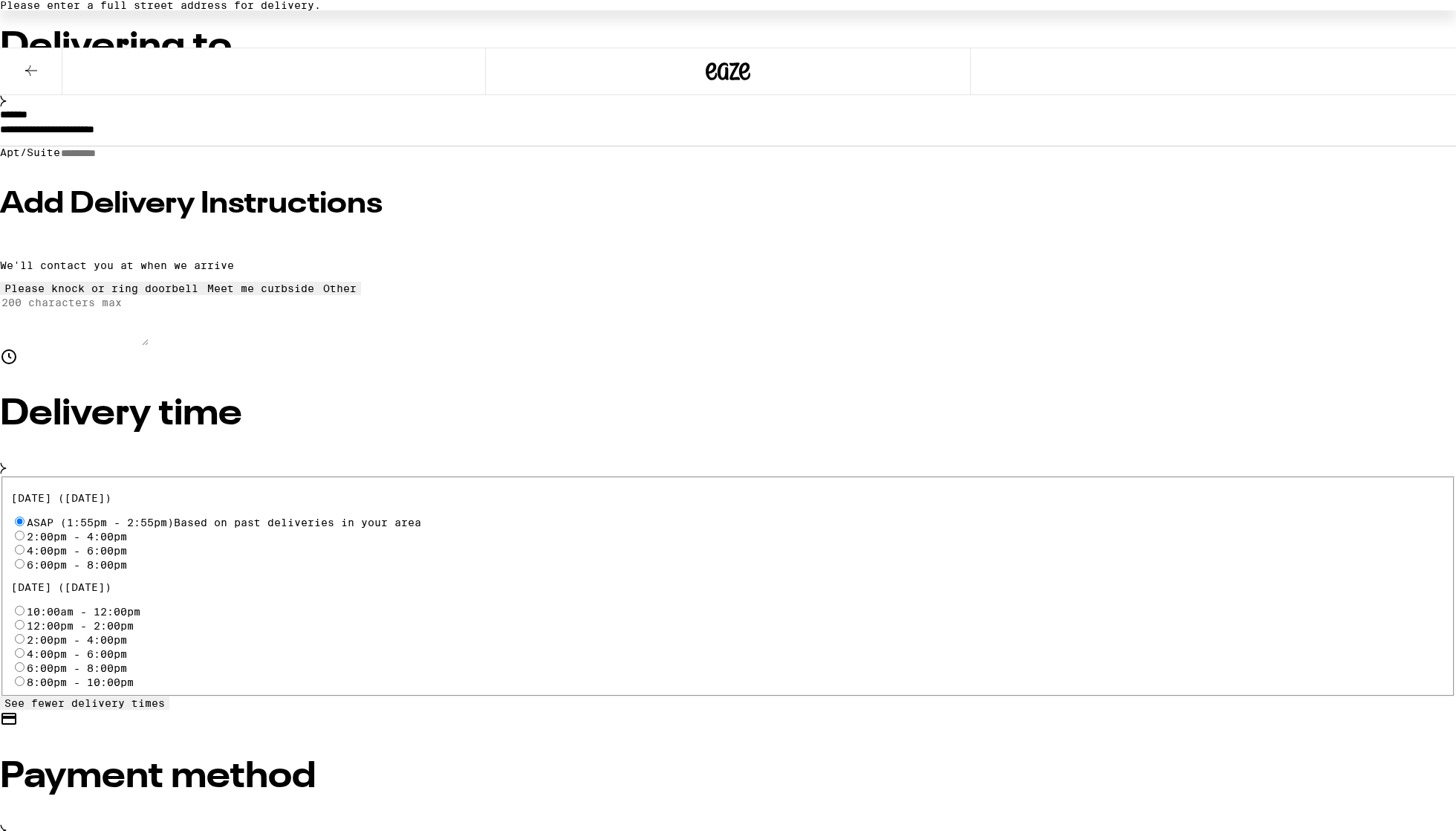
click at [25, 662] on input "6:00pm - 8:00pm" at bounding box center [19, 667] width 10 height 10
radio input "true"
click at [333, 674] on div "8:00pm - 10:00pm" at bounding box center [728, 681] width 1434 height 14
click at [25, 677] on input "8:00pm - 10:00pm" at bounding box center [19, 681] width 10 height 10
radio input "true"
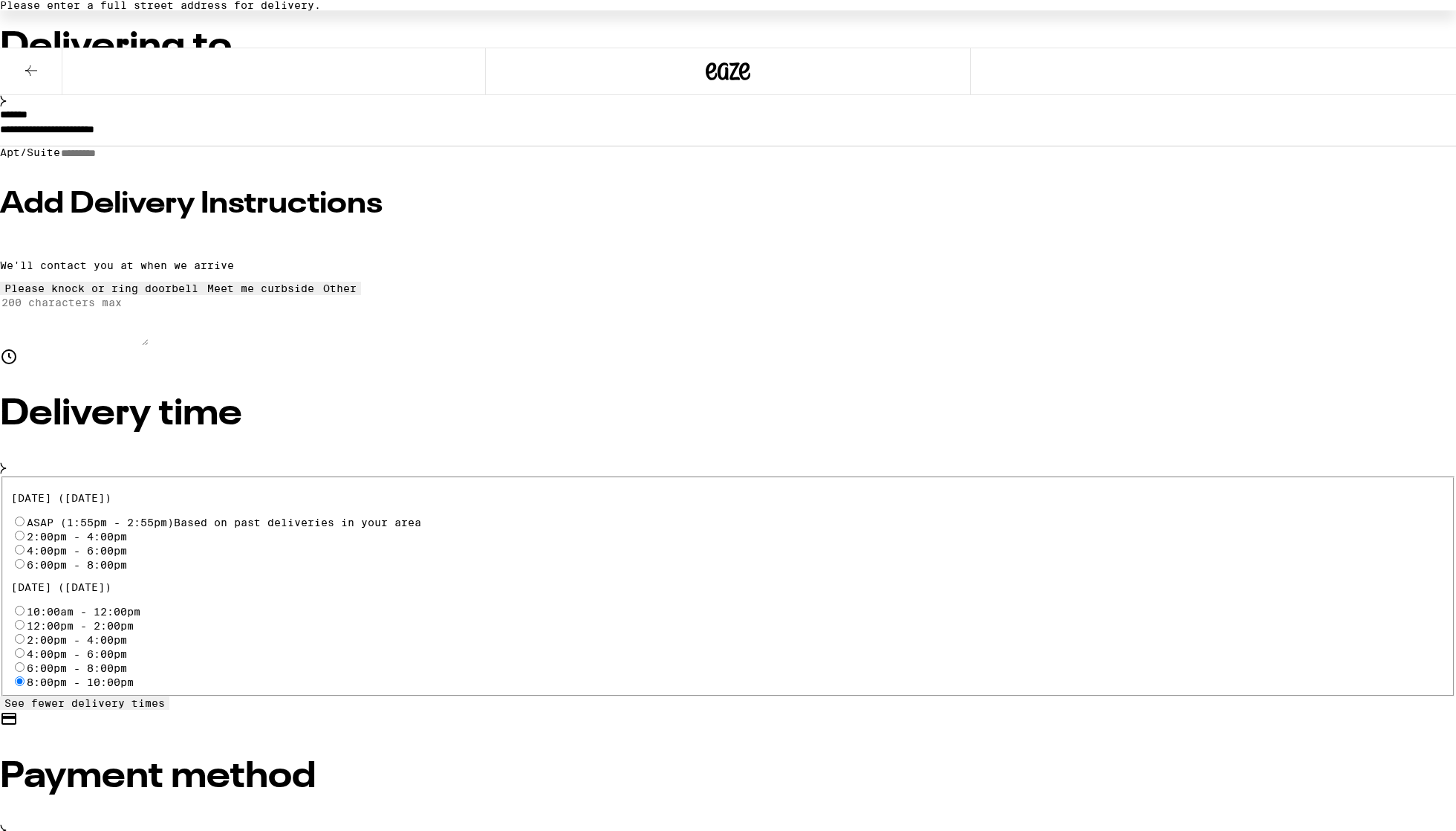
click at [166, 160] on input "Apt/Suite" at bounding box center [113, 153] width 106 height 13
click at [6, 107] on icon at bounding box center [3, 101] width 5 height 10
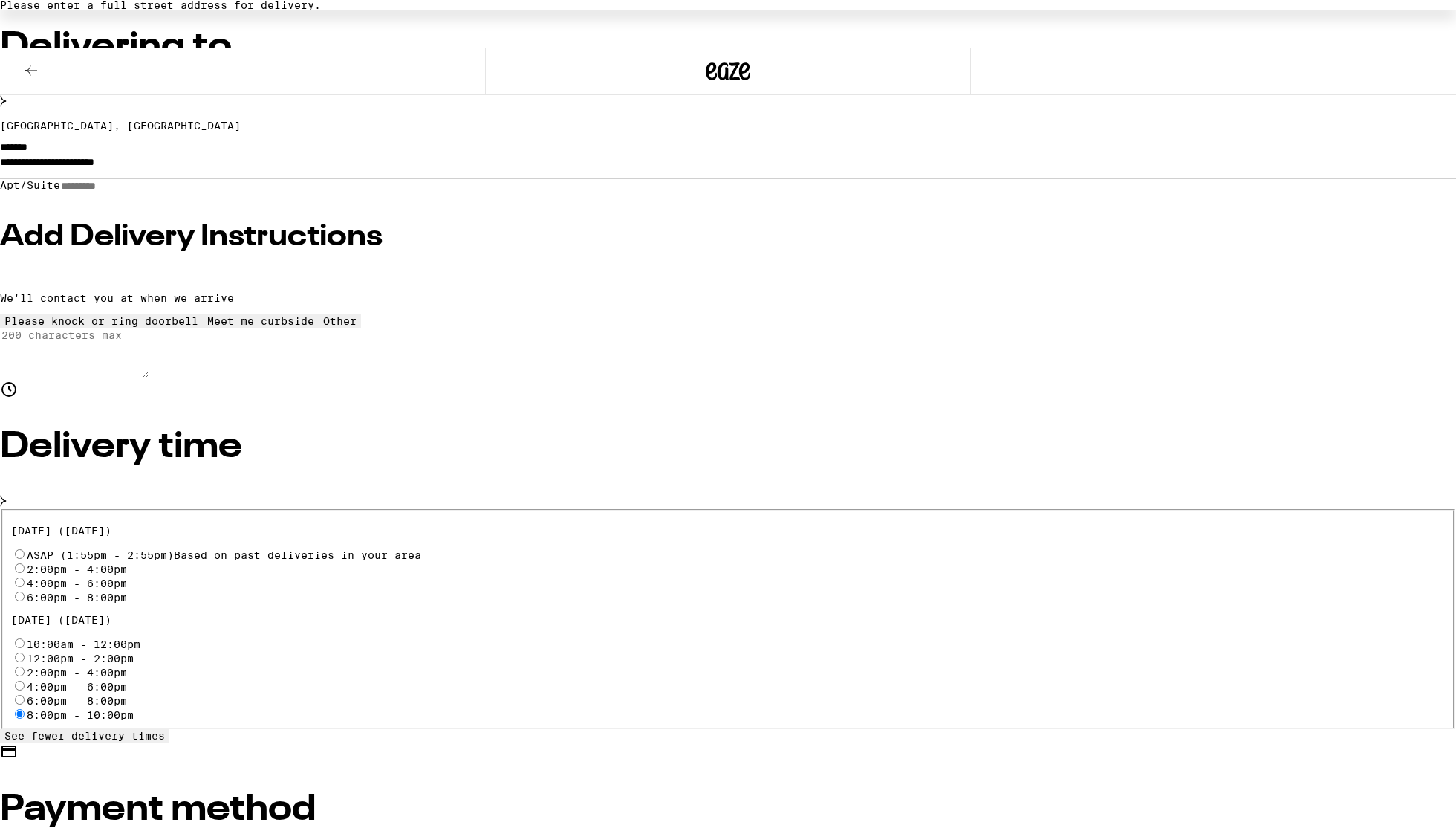
click at [669, 106] on div "Delivering to" at bounding box center [728, 45] width 1456 height 129
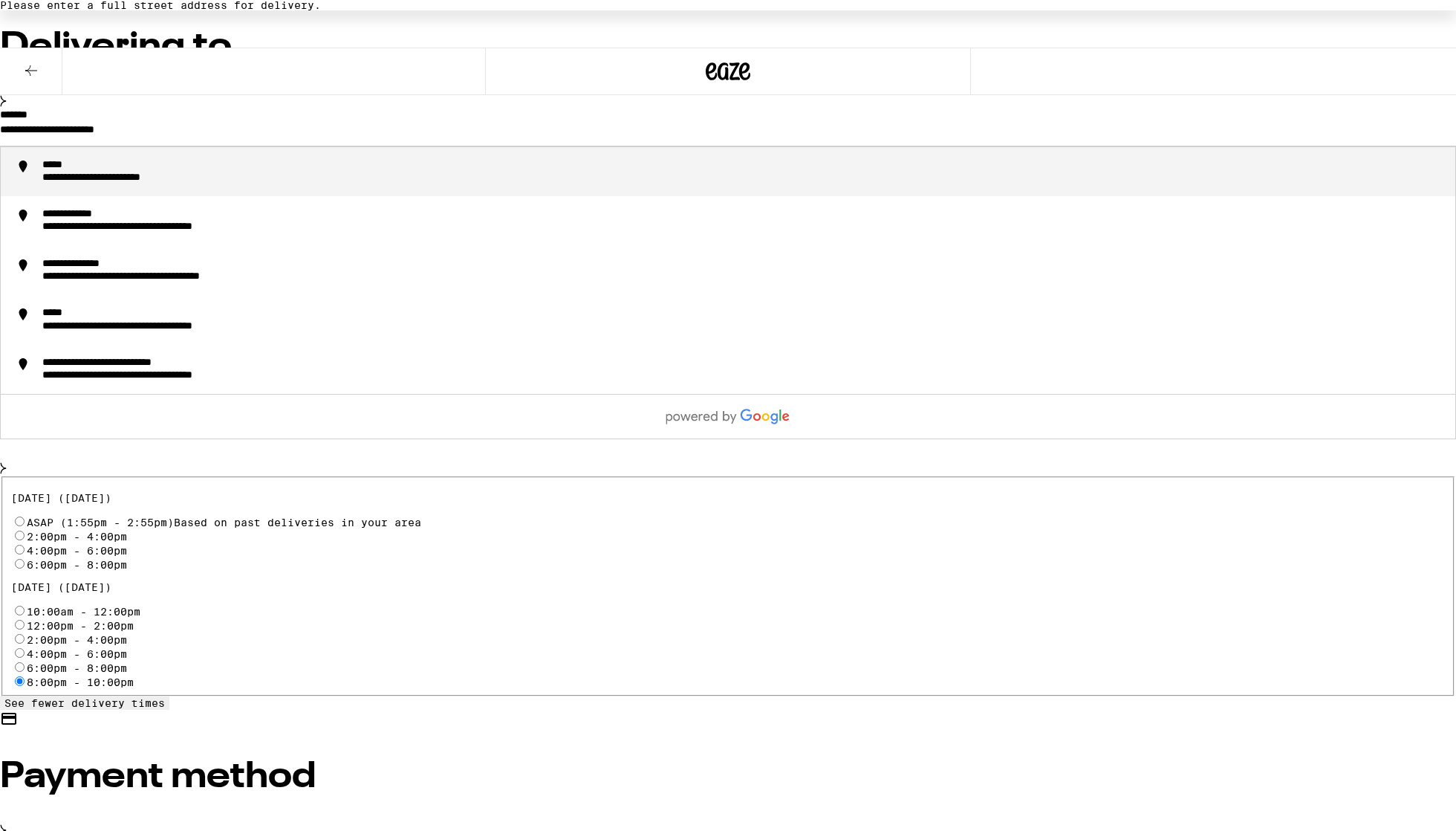
drag, startPoint x: 499, startPoint y: 157, endPoint x: 281, endPoint y: 137, distance: 218.9
click at [281, 137] on div "**********" at bounding box center [728, 648] width 1456 height 1466
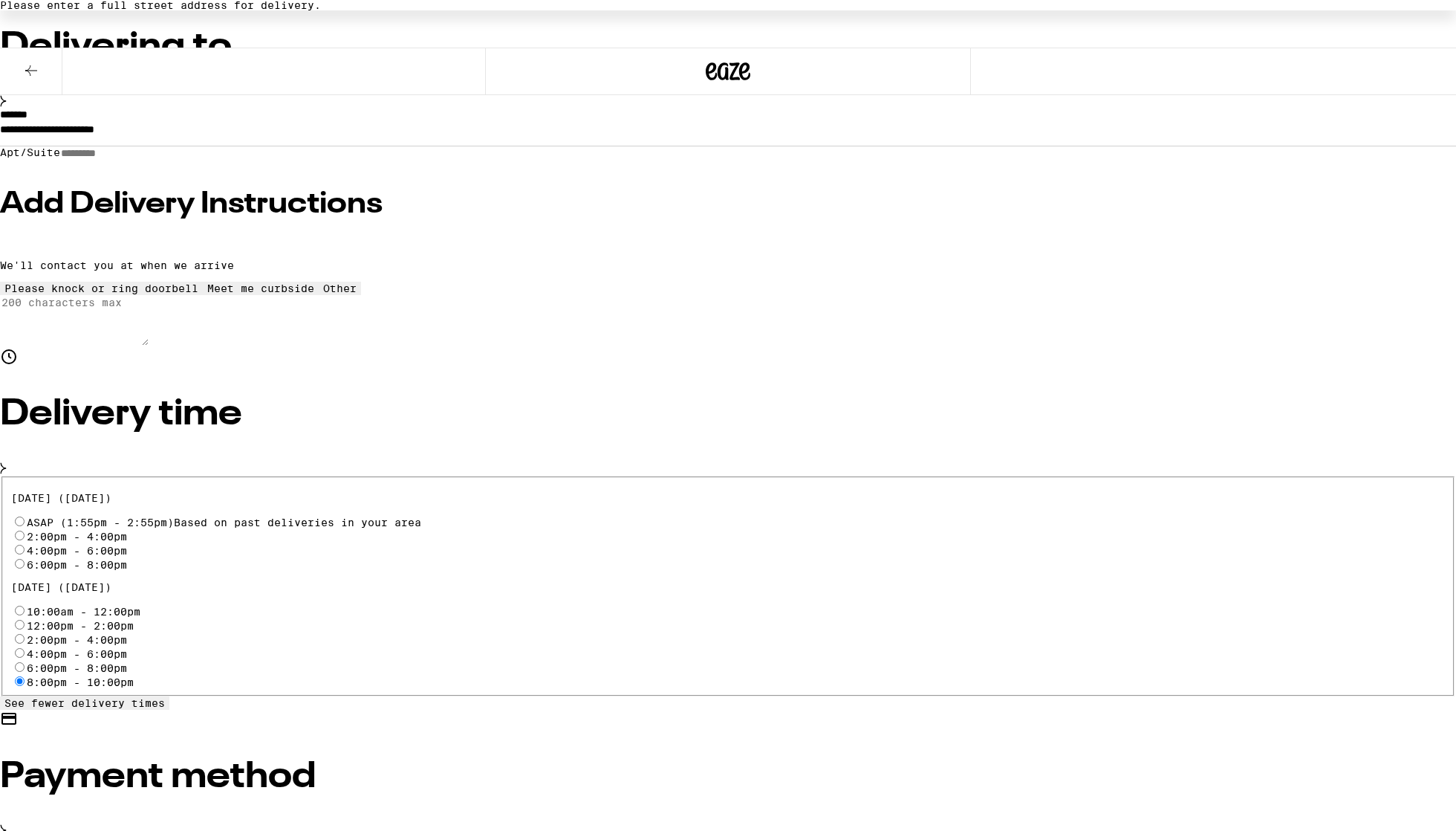
click at [265, 145] on div "**********" at bounding box center [728, 648] width 1456 height 1466
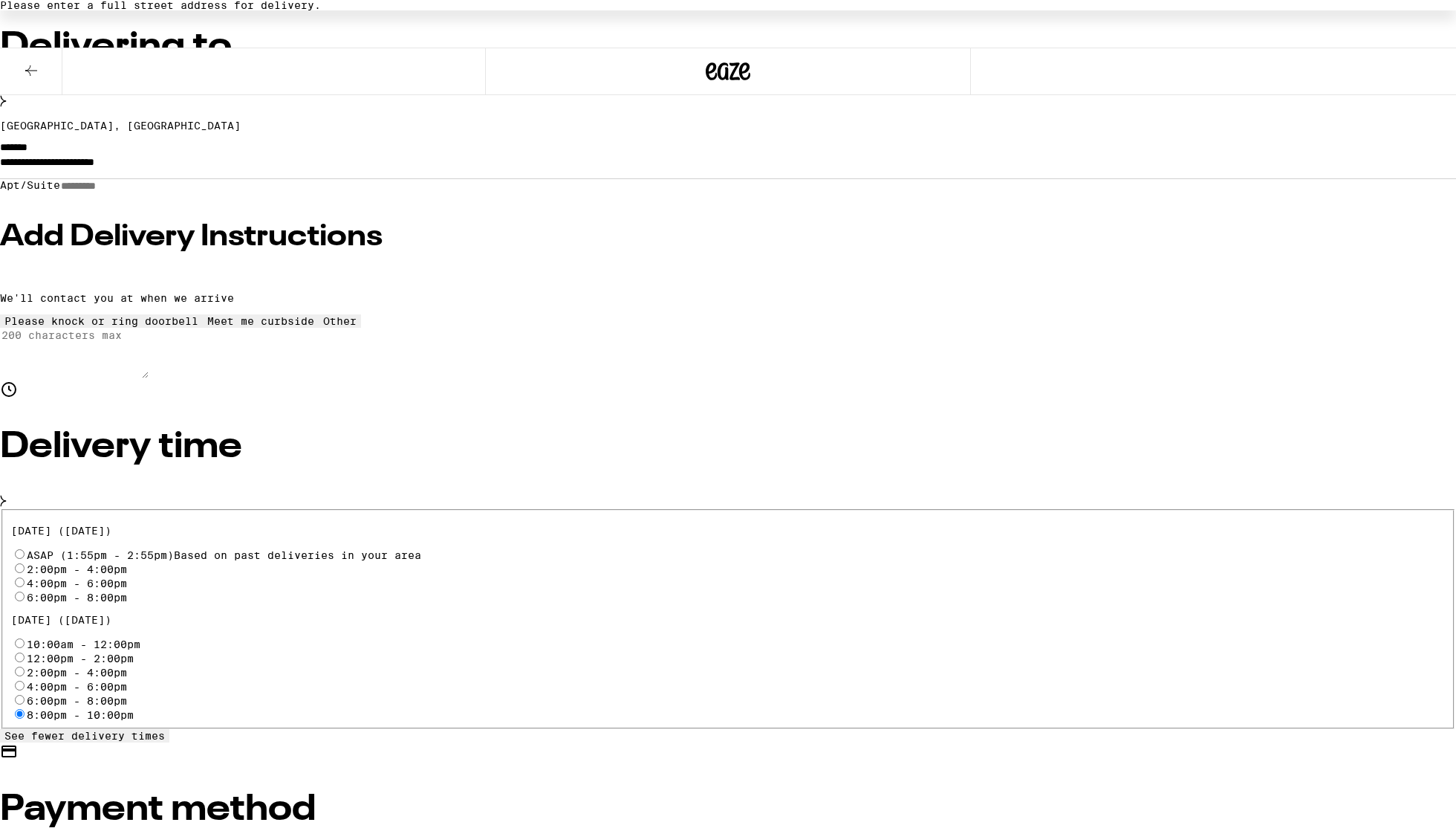
click at [21, 66] on button at bounding box center [31, 72] width 63 height 47
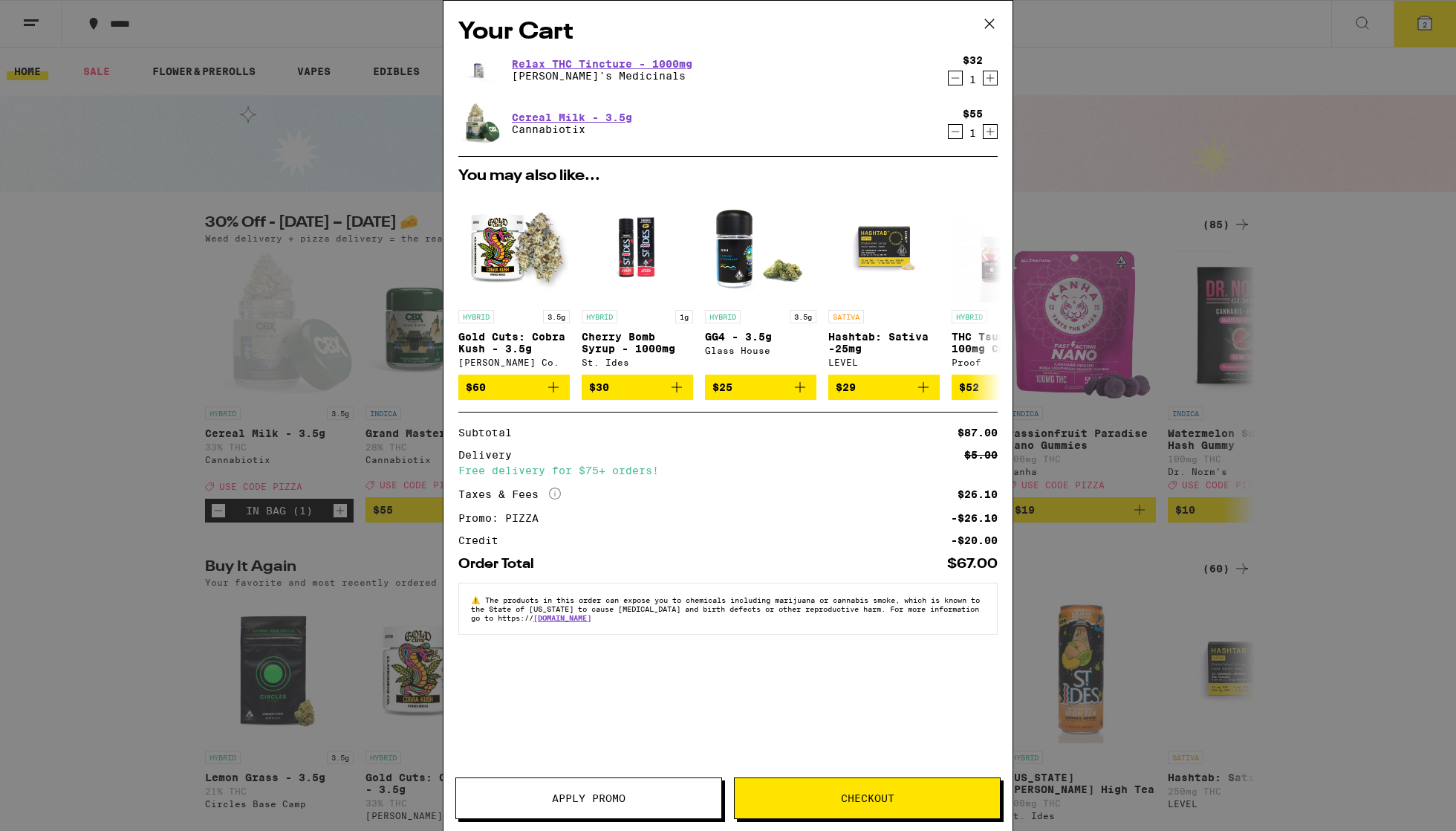
click at [313, 173] on div "Your Cart Relax THC Tincture - 1000mg [PERSON_NAME]'s Medicinals $32 1 Cereal M…" at bounding box center [728, 416] width 1456 height 831
click at [690, 21] on button at bounding box center [989, 25] width 46 height 48
click at [690, 28] on div "Your Cart Relax THC Tincture - 1000mg [PERSON_NAME]'s Medicinals $32 1 Cereal M…" at bounding box center [728, 416] width 1456 height 831
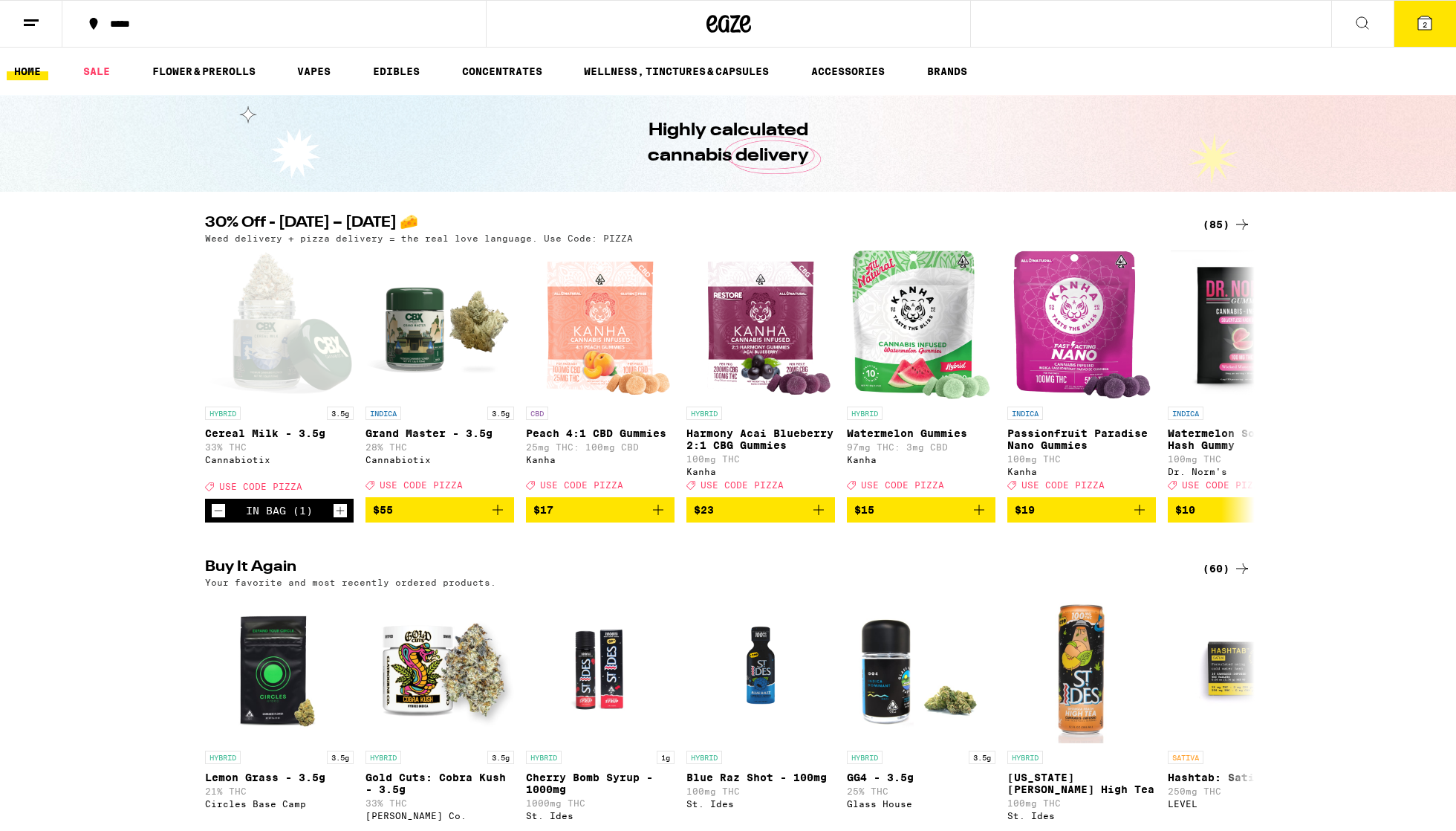
click at [690, 36] on div "Your Cart Relax THC Tincture - 1000mg [PERSON_NAME]'s Medicinals $32 1 Cereal M…" at bounding box center [728, 416] width 1456 height 831
click at [31, 22] on icon at bounding box center [31, 23] width 18 height 18
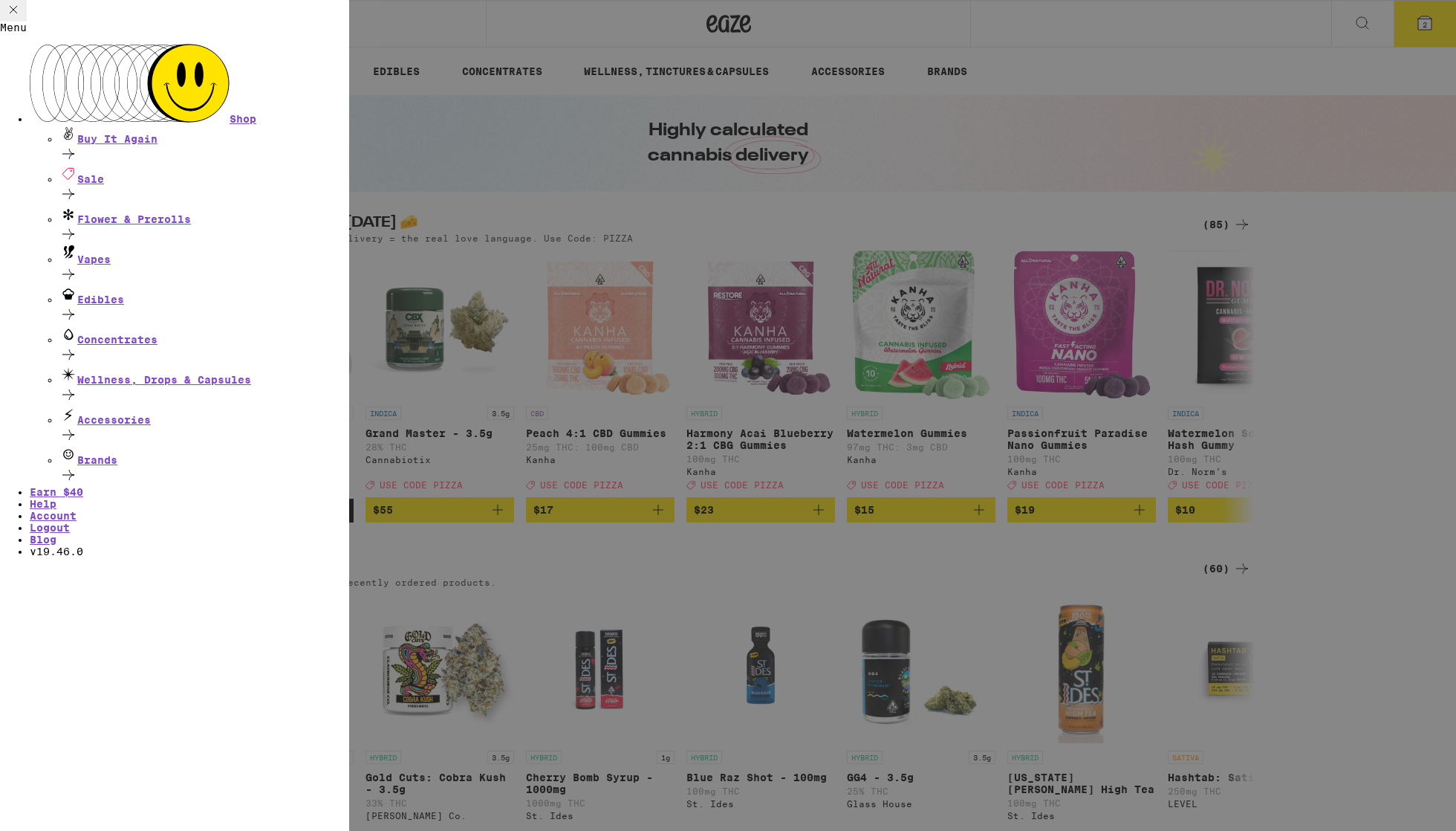
click at [110, 470] on ul "Shop Buy It Again Sale Flower & Prerolls Vapes Edibles Concentrates Wellness, D…" at bounding box center [174, 301] width 349 height 514
click at [77, 510] on link "Account" at bounding box center [53, 516] width 47 height 12
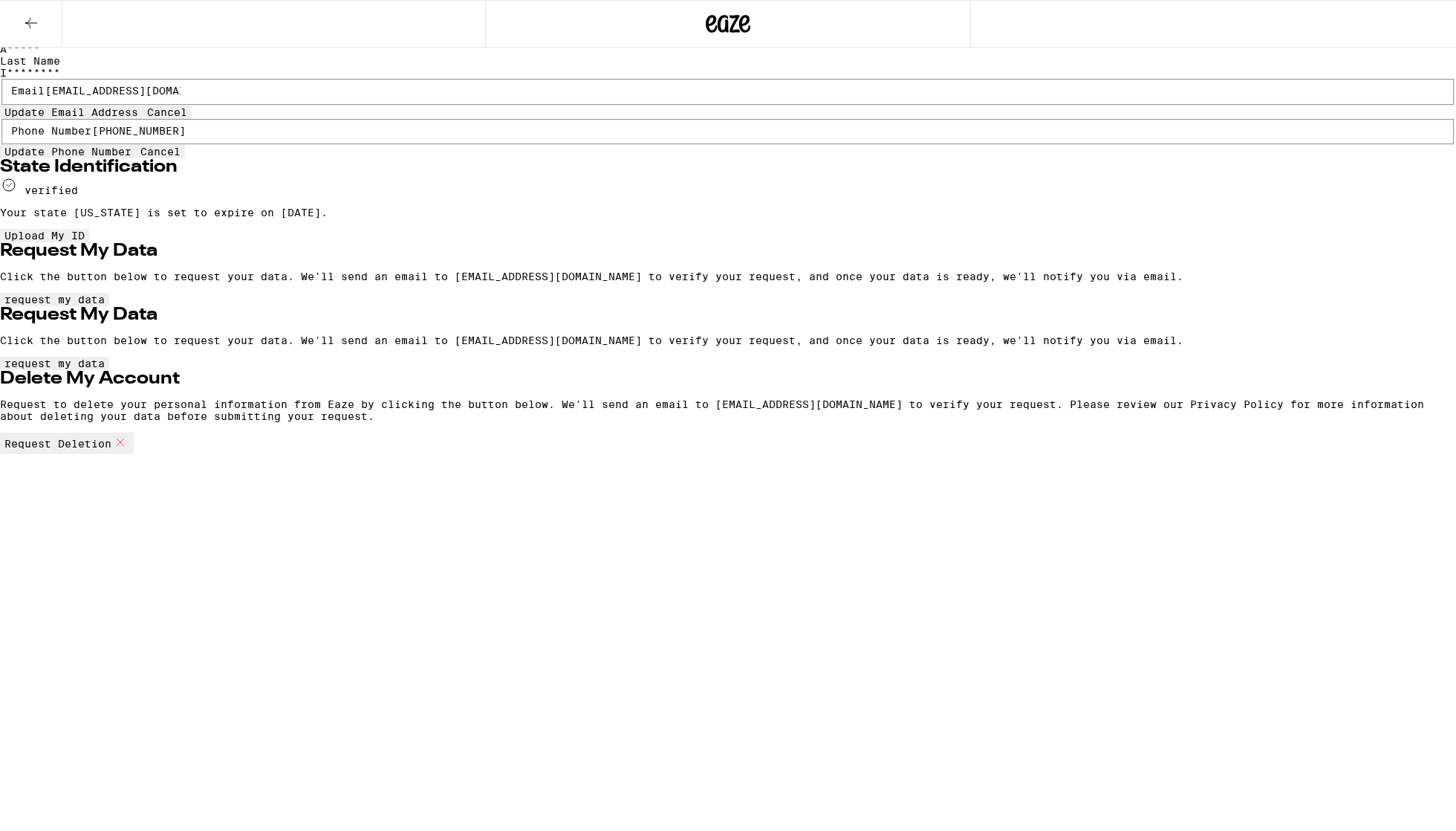
scroll to position [102, 0]
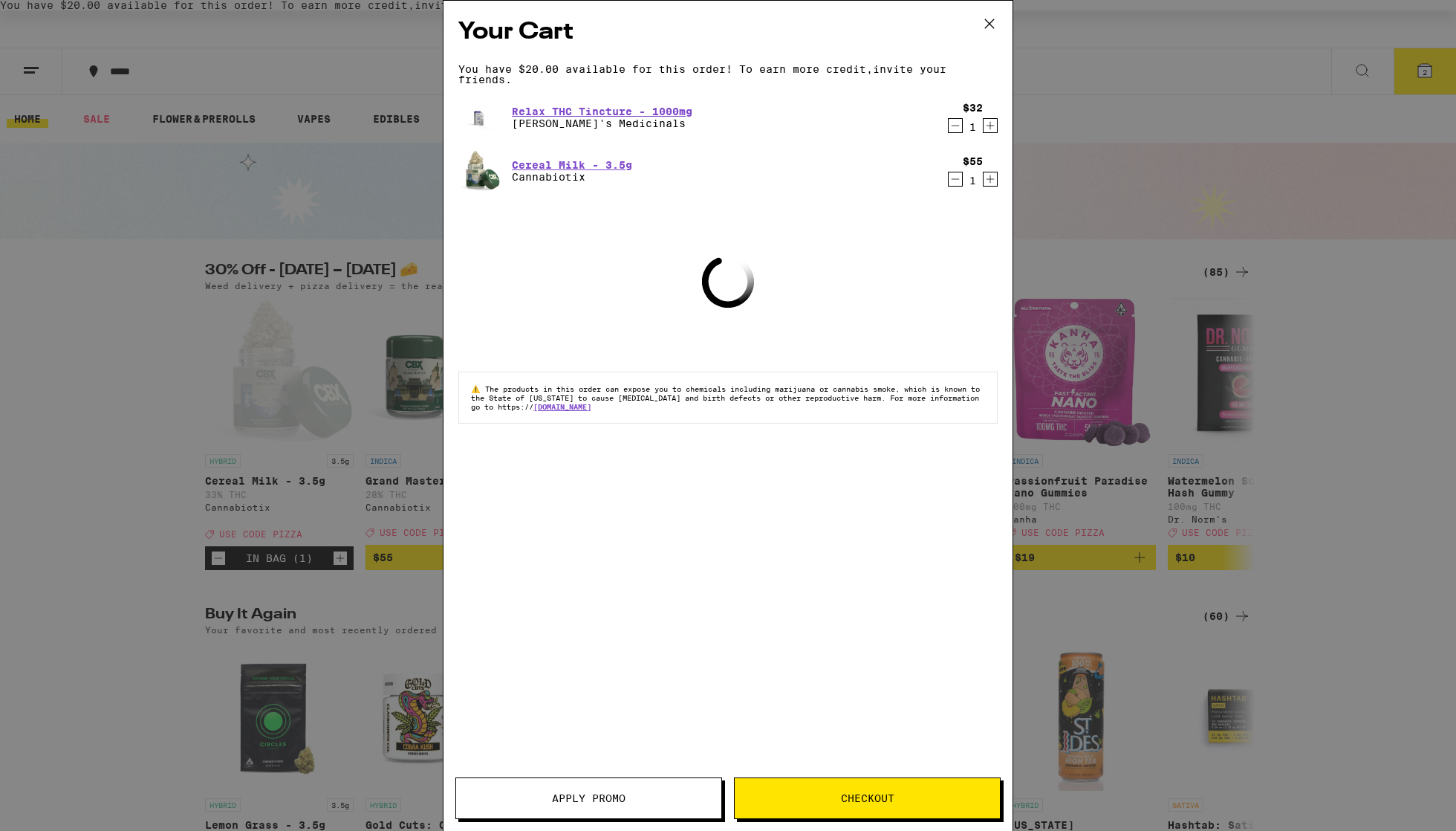
click at [690, 24] on icon at bounding box center [989, 24] width 22 height 22
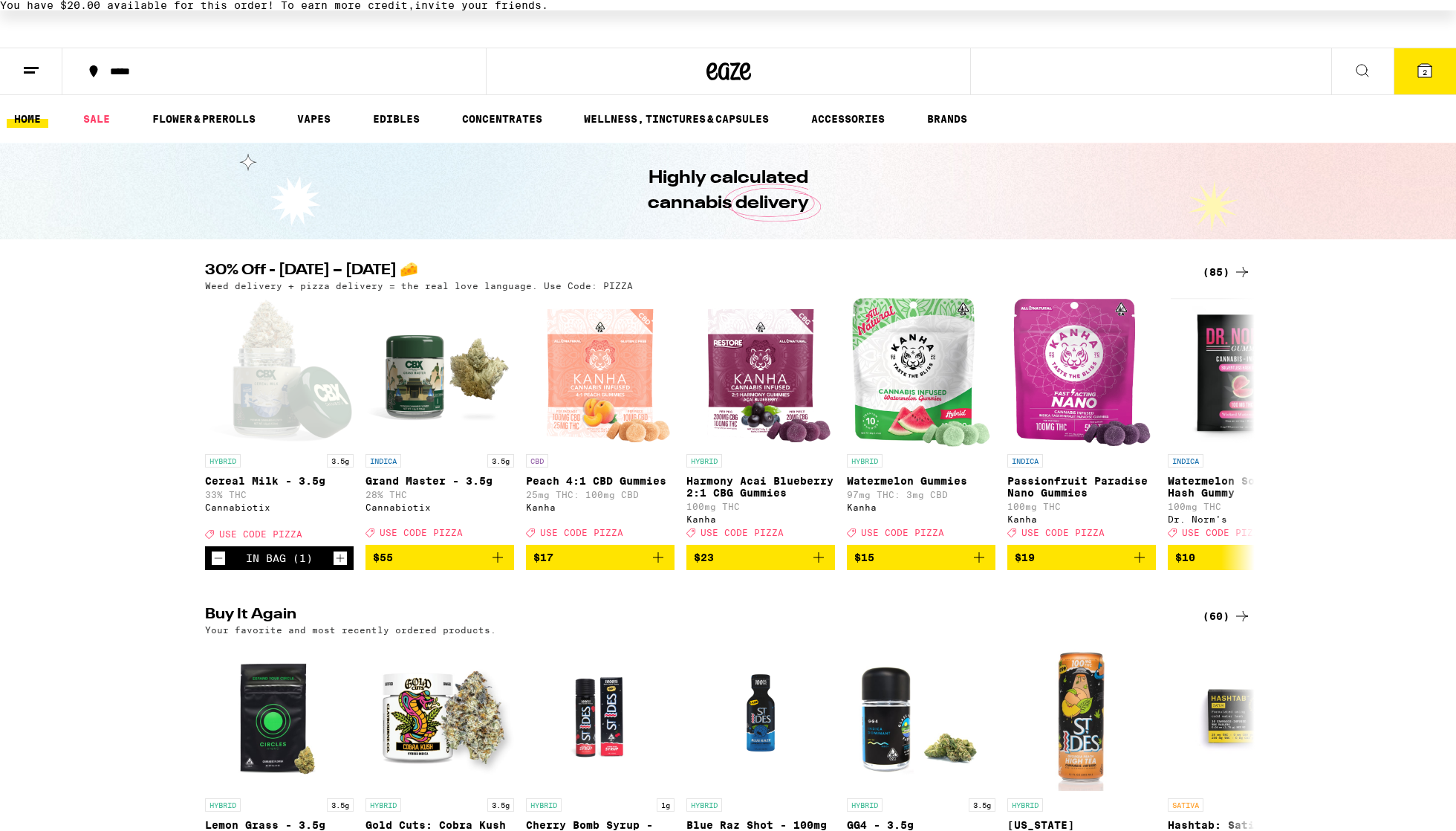
click at [126, 72] on div "*****" at bounding box center [283, 71] width 361 height 10
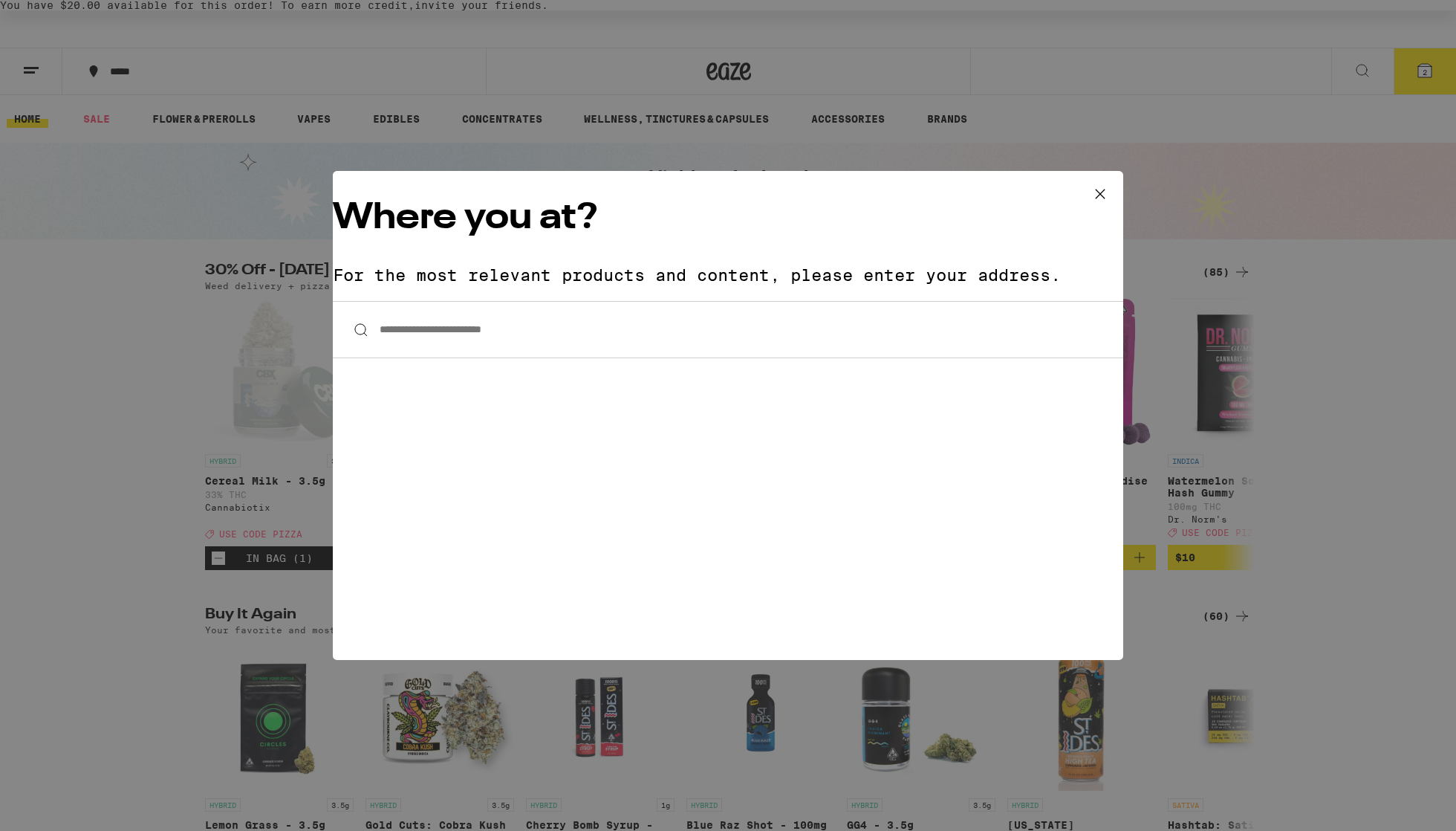
click at [435, 301] on input "**********" at bounding box center [728, 330] width 790 height 57
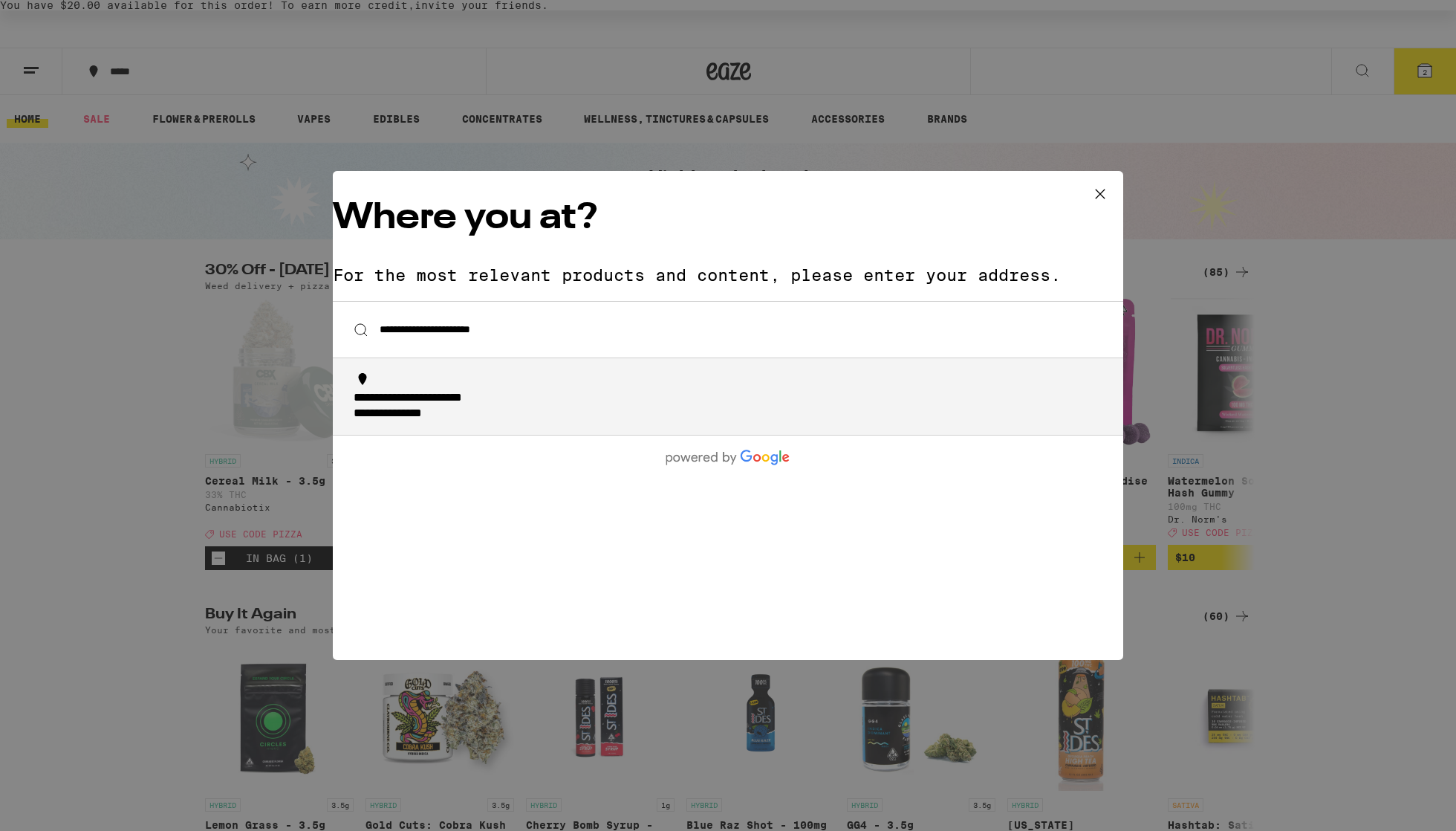
click at [450, 391] on div "**********" at bounding box center [732, 407] width 757 height 32
type input "**********"
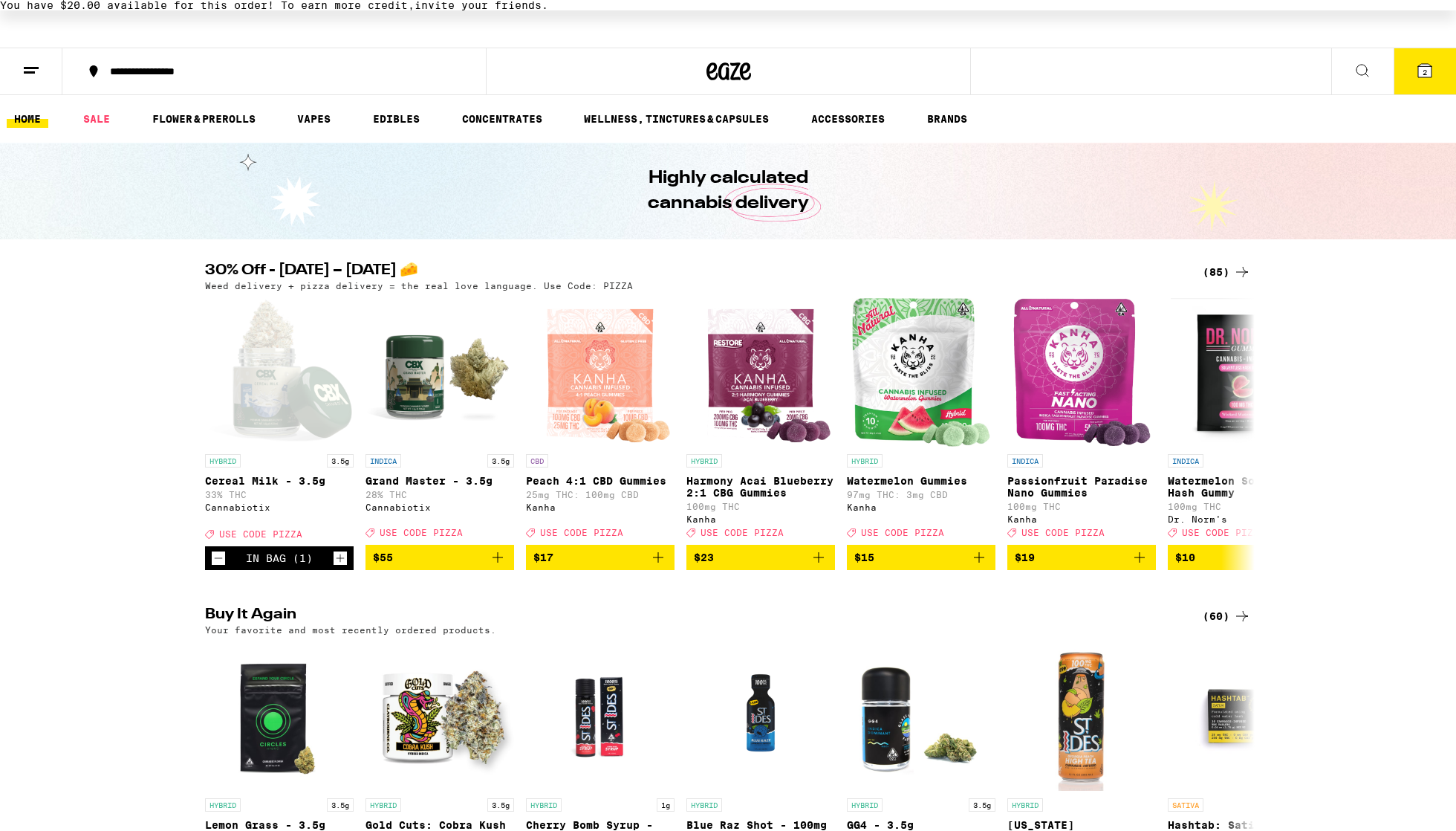
click at [690, 79] on button "2" at bounding box center [1425, 72] width 63 height 46
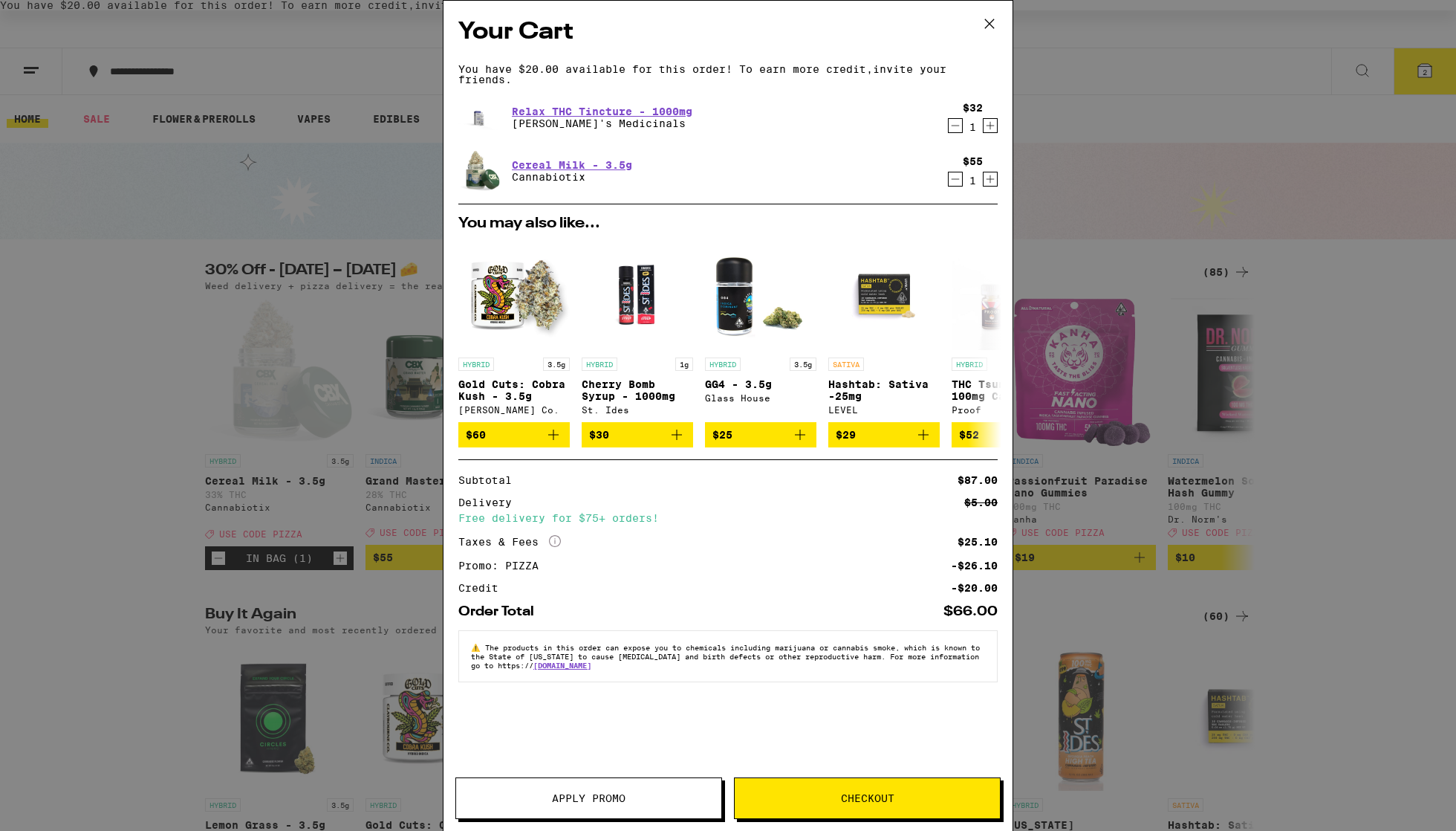
click at [690, 756] on span "Checkout" at bounding box center [868, 798] width 265 height 10
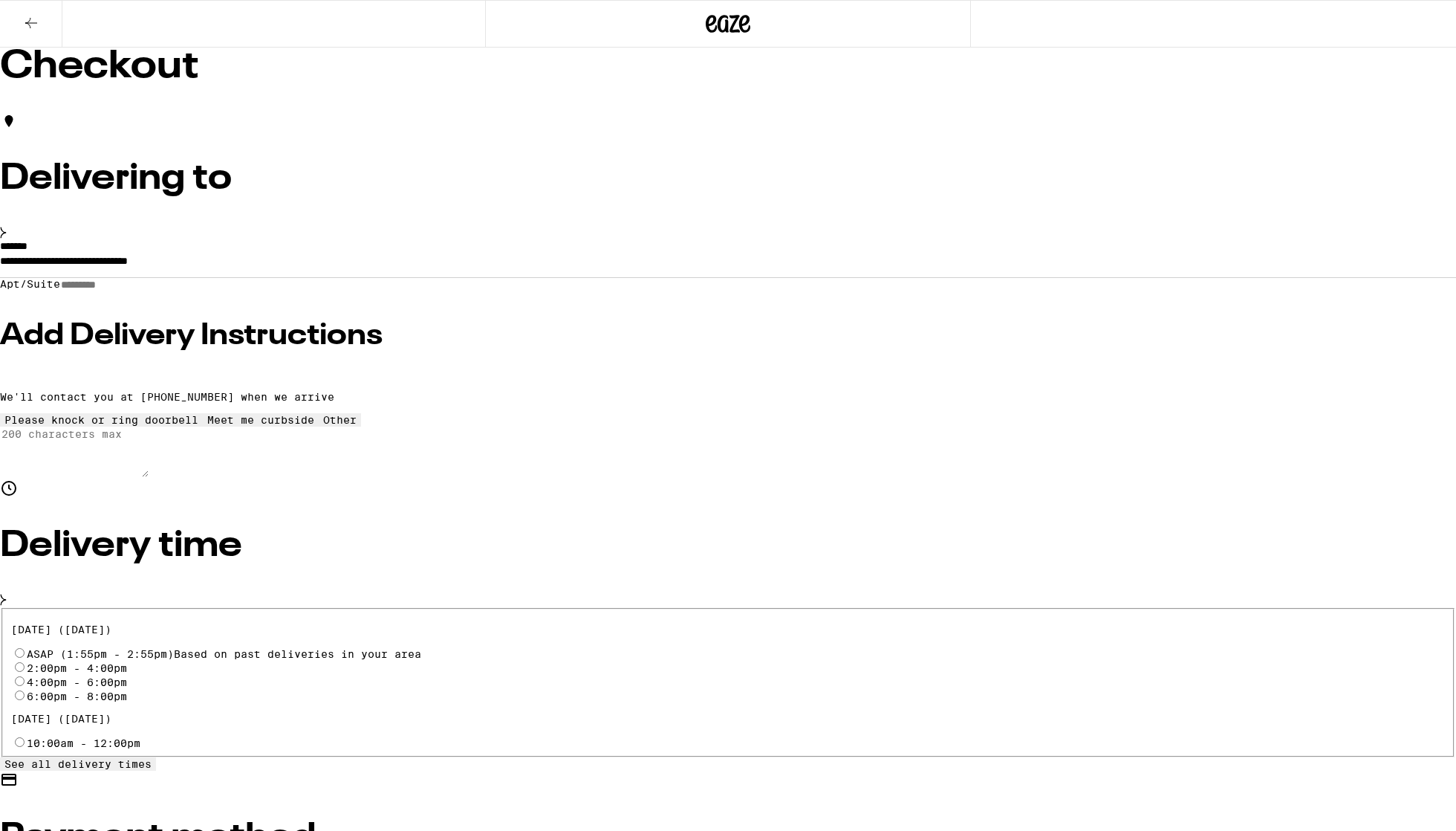
click at [166, 292] on input "Apt/Suite" at bounding box center [113, 285] width 106 height 13
type input "**"
click at [483, 351] on h3 "Add Delivery Instructions" at bounding box center [728, 336] width 1456 height 30
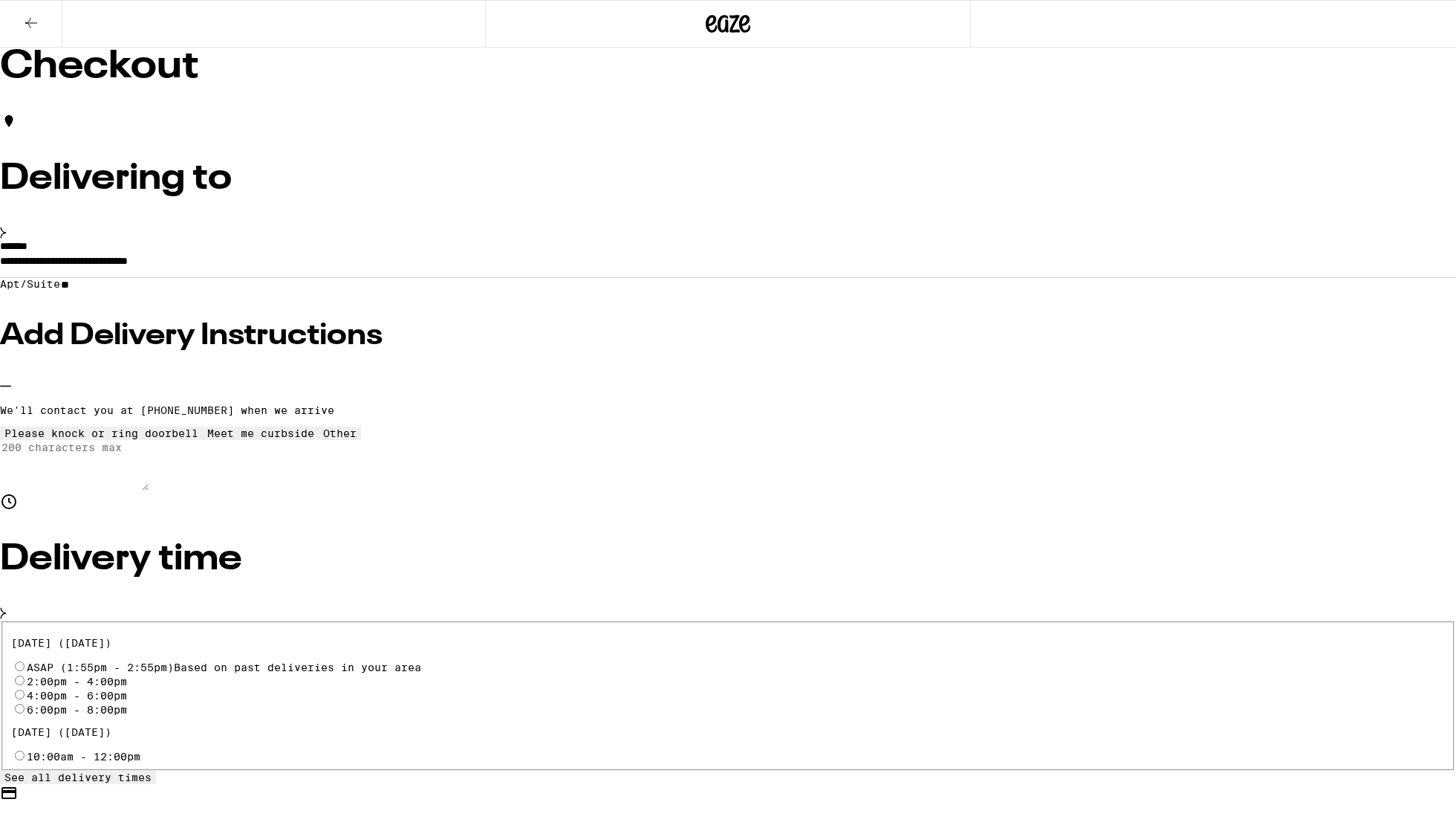
click at [102, 427] on icon at bounding box center [102, 427] width 0 height 0
click at [340, 427] on icon at bounding box center [340, 427] width 0 height 0
click at [148, 491] on textarea "Enter any other delivery instructions you want driver to know" at bounding box center [74, 465] width 148 height 51
click at [148, 491] on textarea "#19950" at bounding box center [74, 465] width 148 height 51
click at [148, 491] on textarea "Gate code: #19950" at bounding box center [74, 465] width 148 height 51
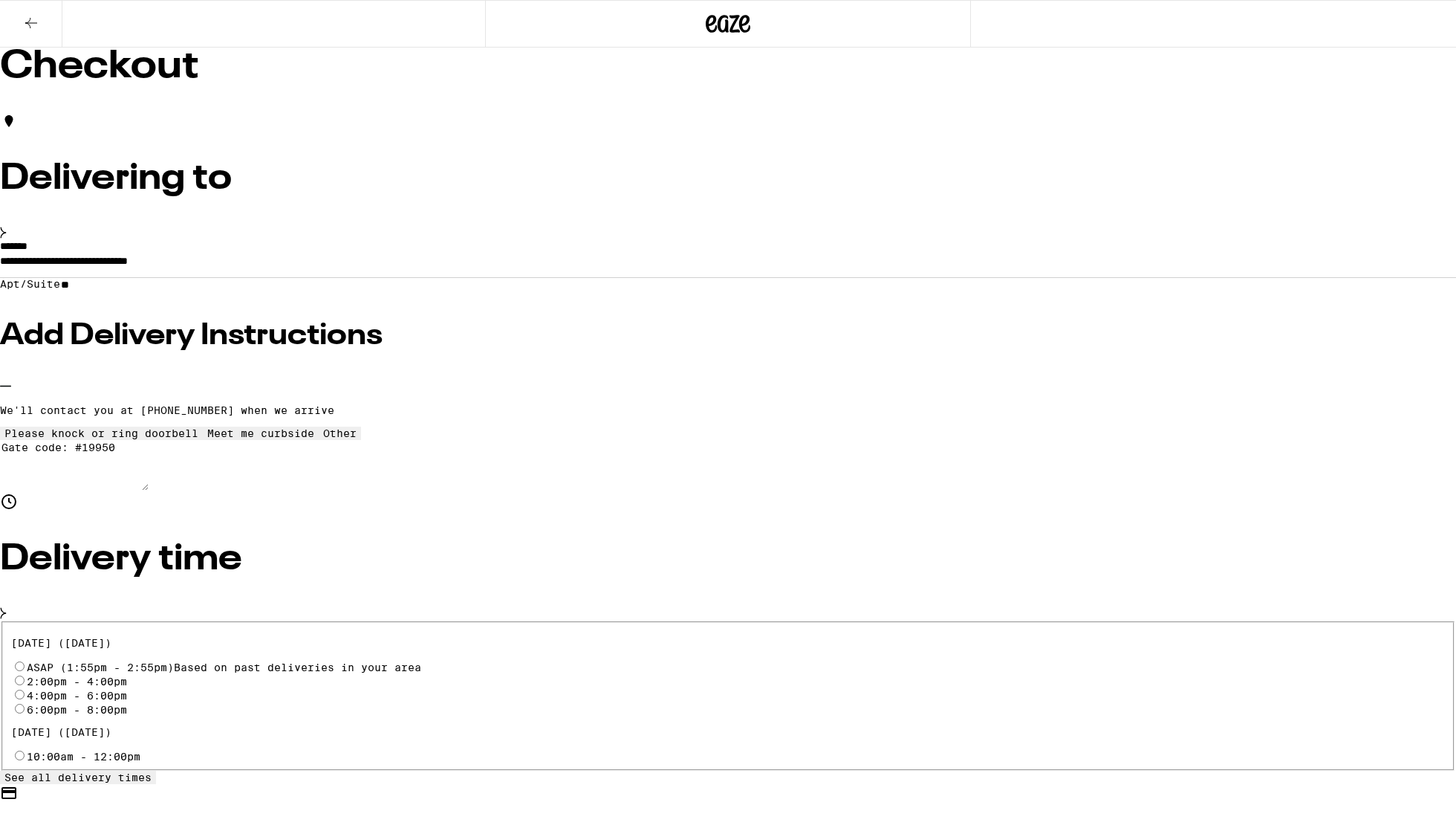
click at [148, 491] on textarea "Gate code: #19950" at bounding box center [74, 465] width 148 height 51
click at [148, 491] on textarea "Gate code:#19950" at bounding box center [74, 465] width 148 height 51
click at [148, 491] on textarea "Gate code:#19950 The buzzer is faint. Pull the door toward you.1300-2 is on the…" at bounding box center [74, 465] width 148 height 51
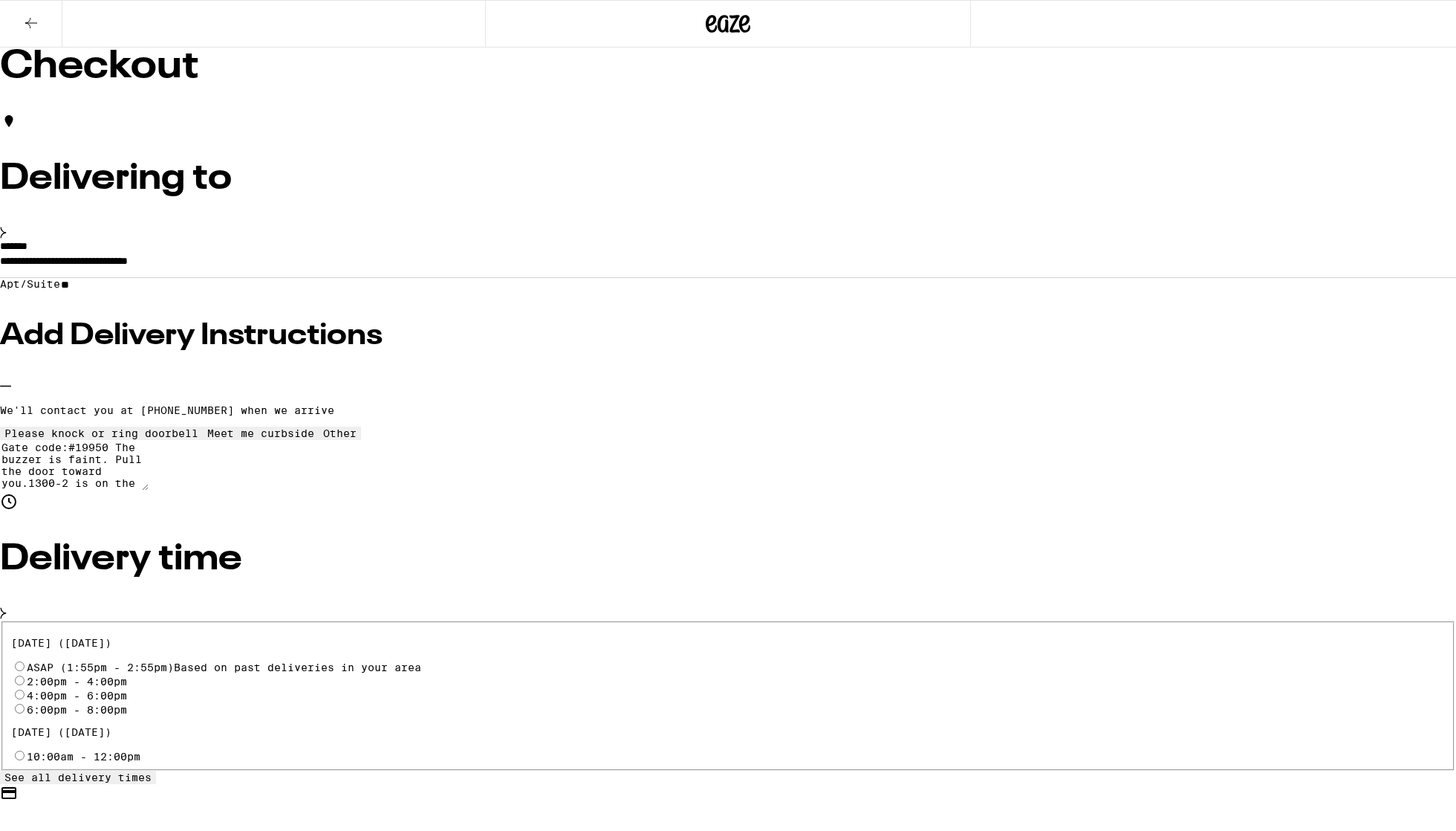
click at [148, 491] on textarea "Gate code:#19950 The buzzer is faint. Pull the door toward you.1300-2 is on the…" at bounding box center [74, 465] width 148 height 51
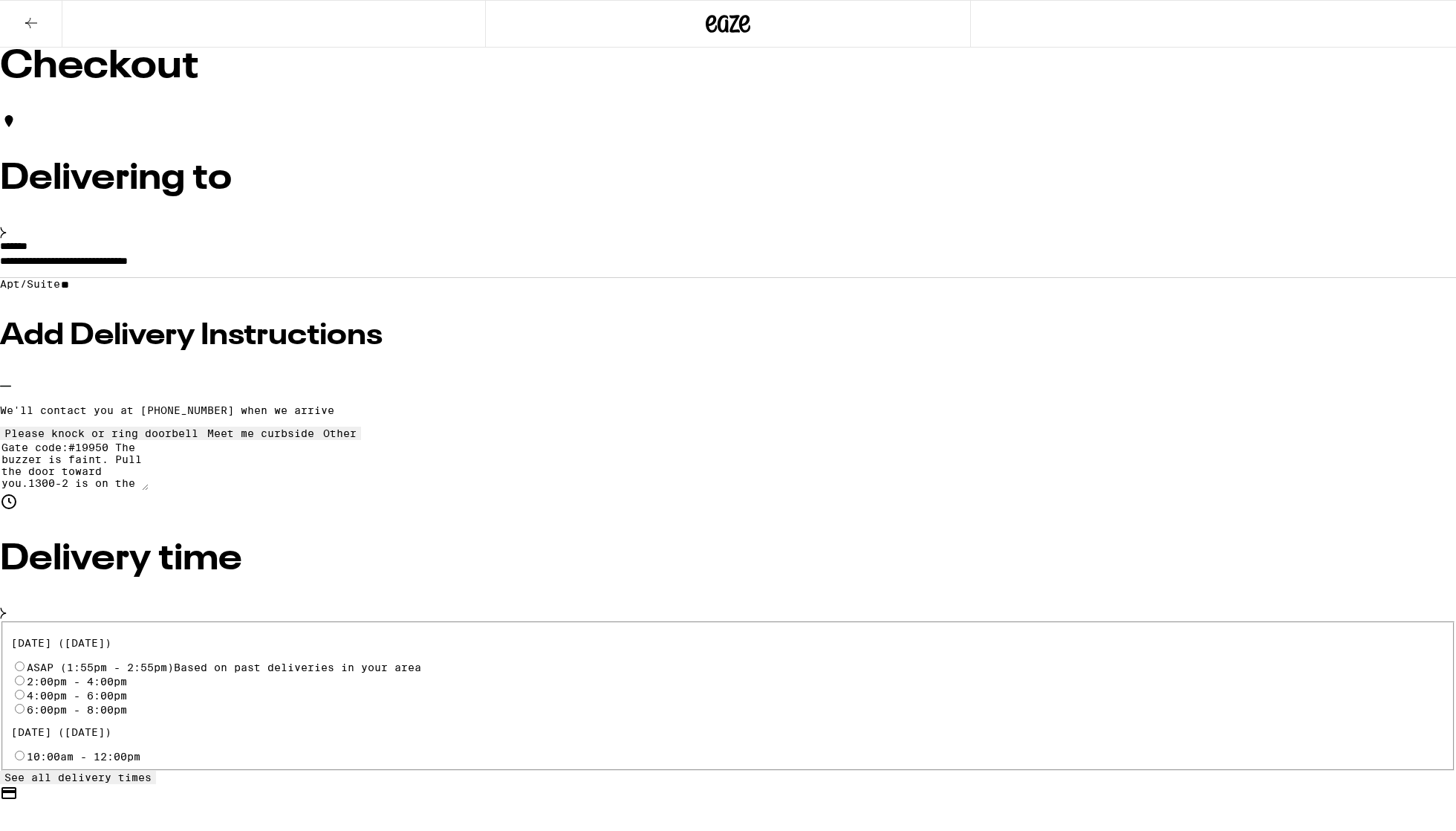
click at [148, 491] on textarea "Gate code:#19950 The buzzer is faint. Pull the door toward you.1300-2 is on the…" at bounding box center [74, 465] width 148 height 51
type textarea "Gate code:#19950 The buzzer is faint. Pull the door toward you.1300-2 is on the…"
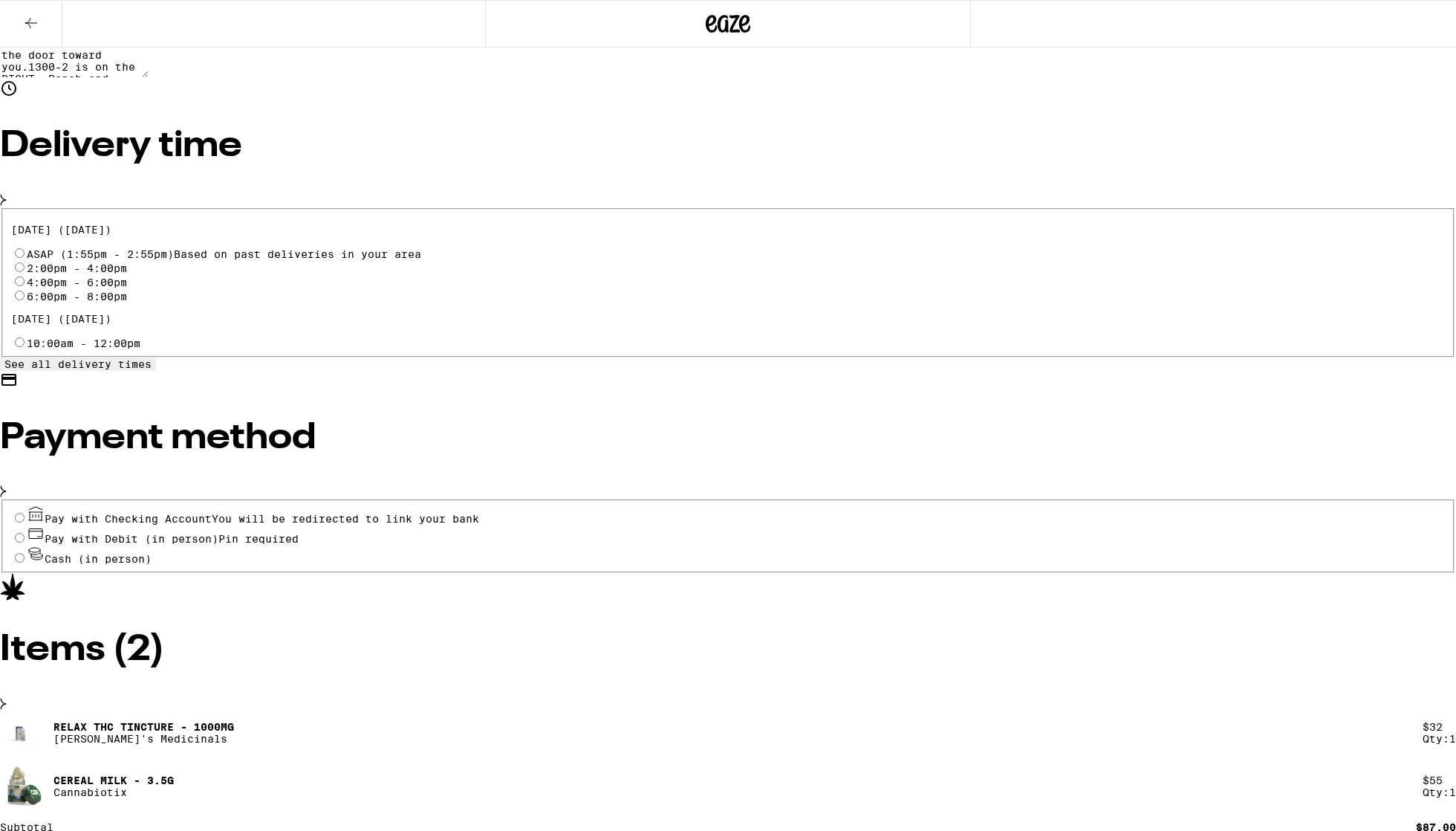
scroll to position [390, 0]
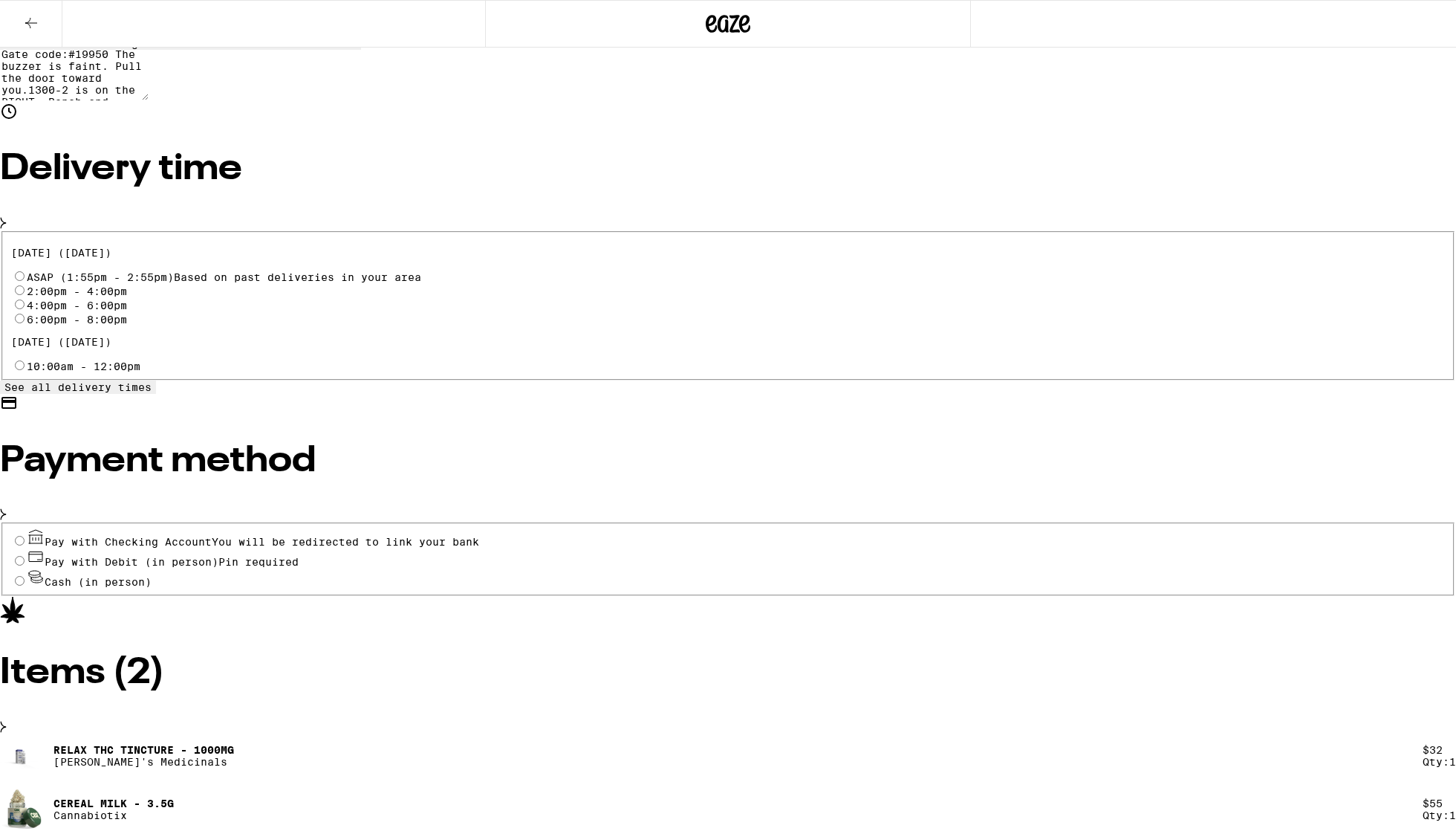
click at [25, 586] on input "Cash (in person)" at bounding box center [19, 580] width 10 height 10
radio input "true"
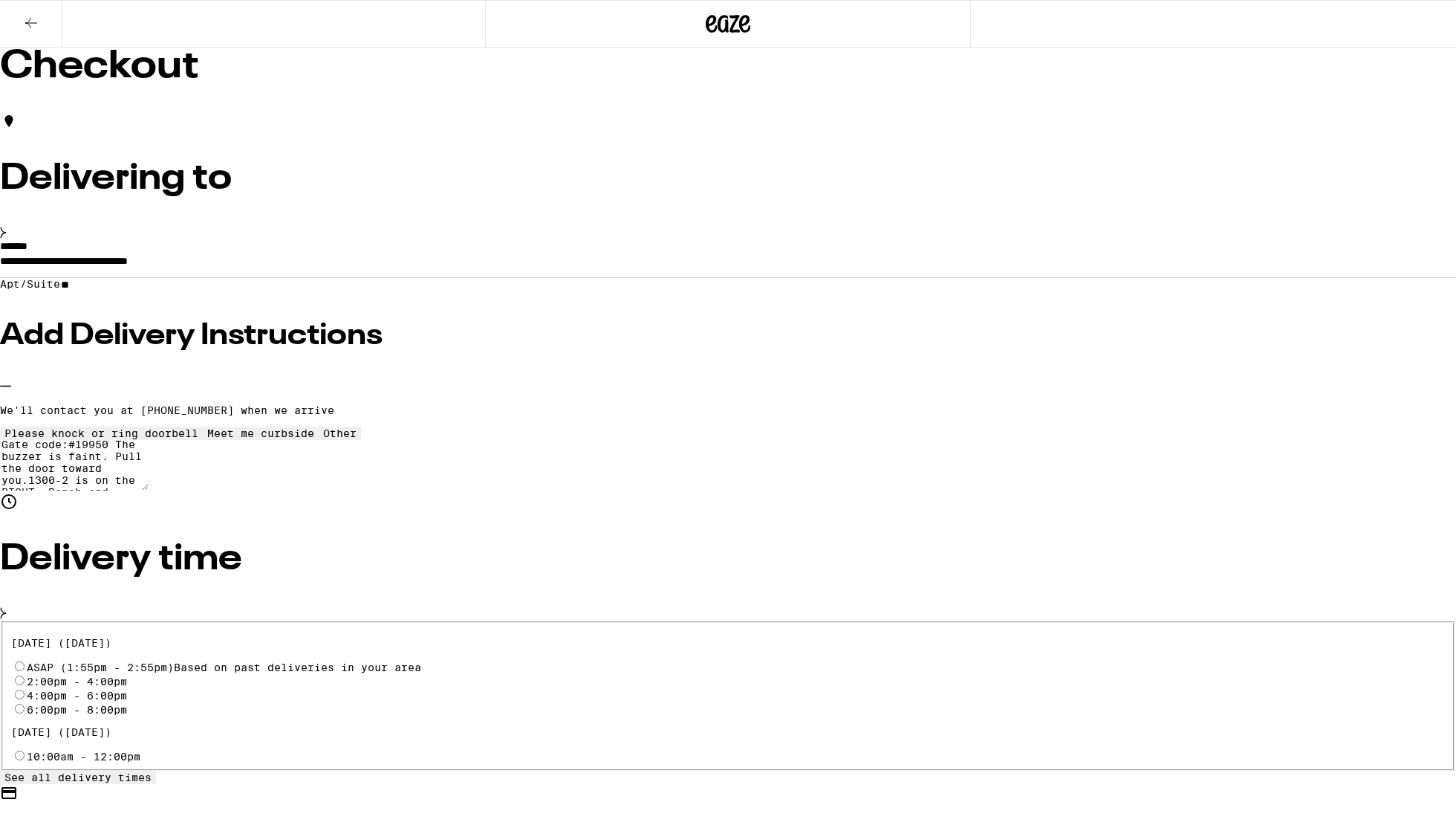
scroll to position [0, 0]
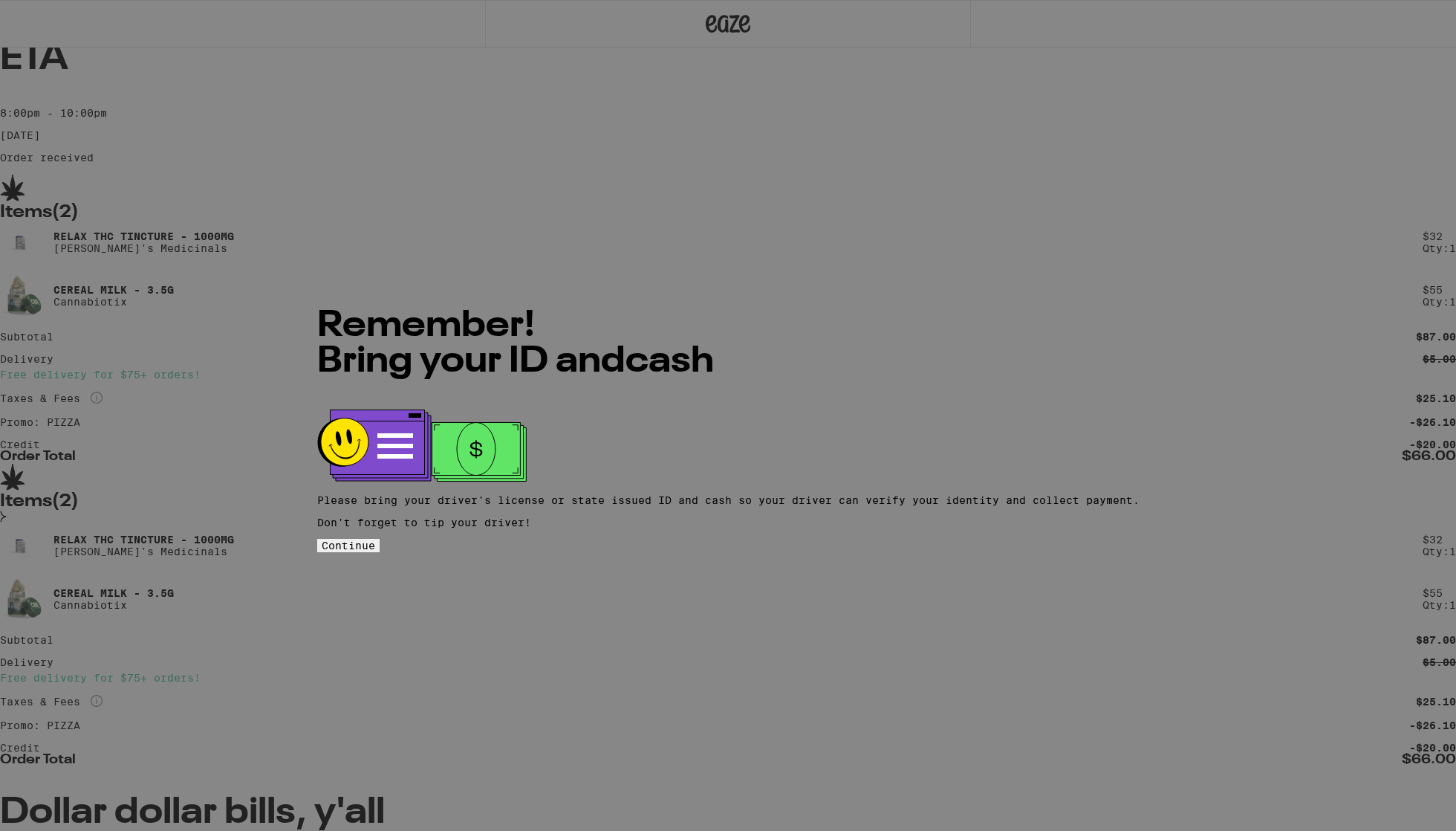
click at [375, 539] on span "Continue" at bounding box center [348, 545] width 54 height 12
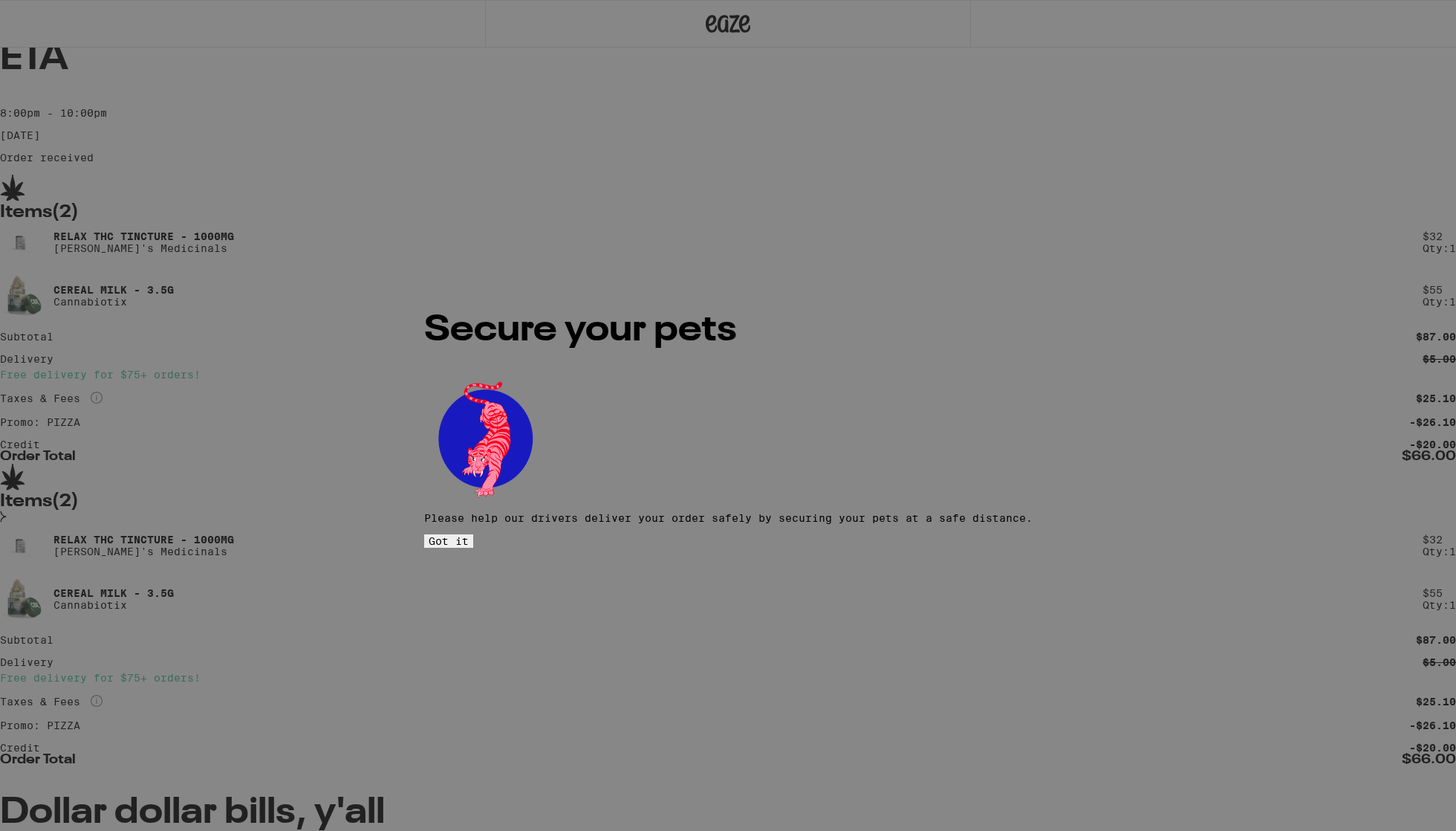
click at [469, 535] on span "Got it" at bounding box center [449, 541] width 40 height 12
